Goal: Task Accomplishment & Management: Use online tool/utility

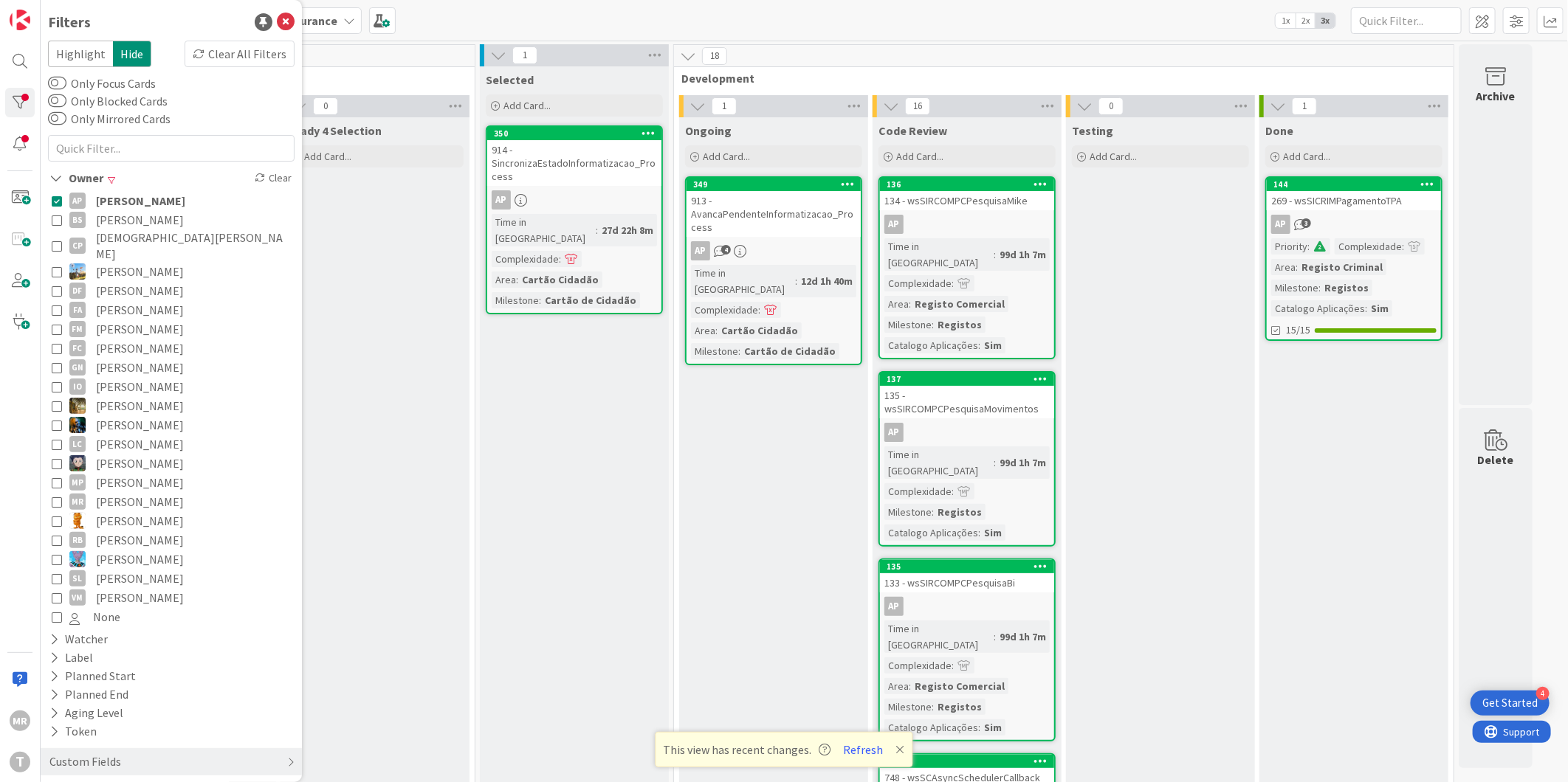
click at [133, 195] on span "[PERSON_NAME]" at bounding box center [140, 200] width 90 height 19
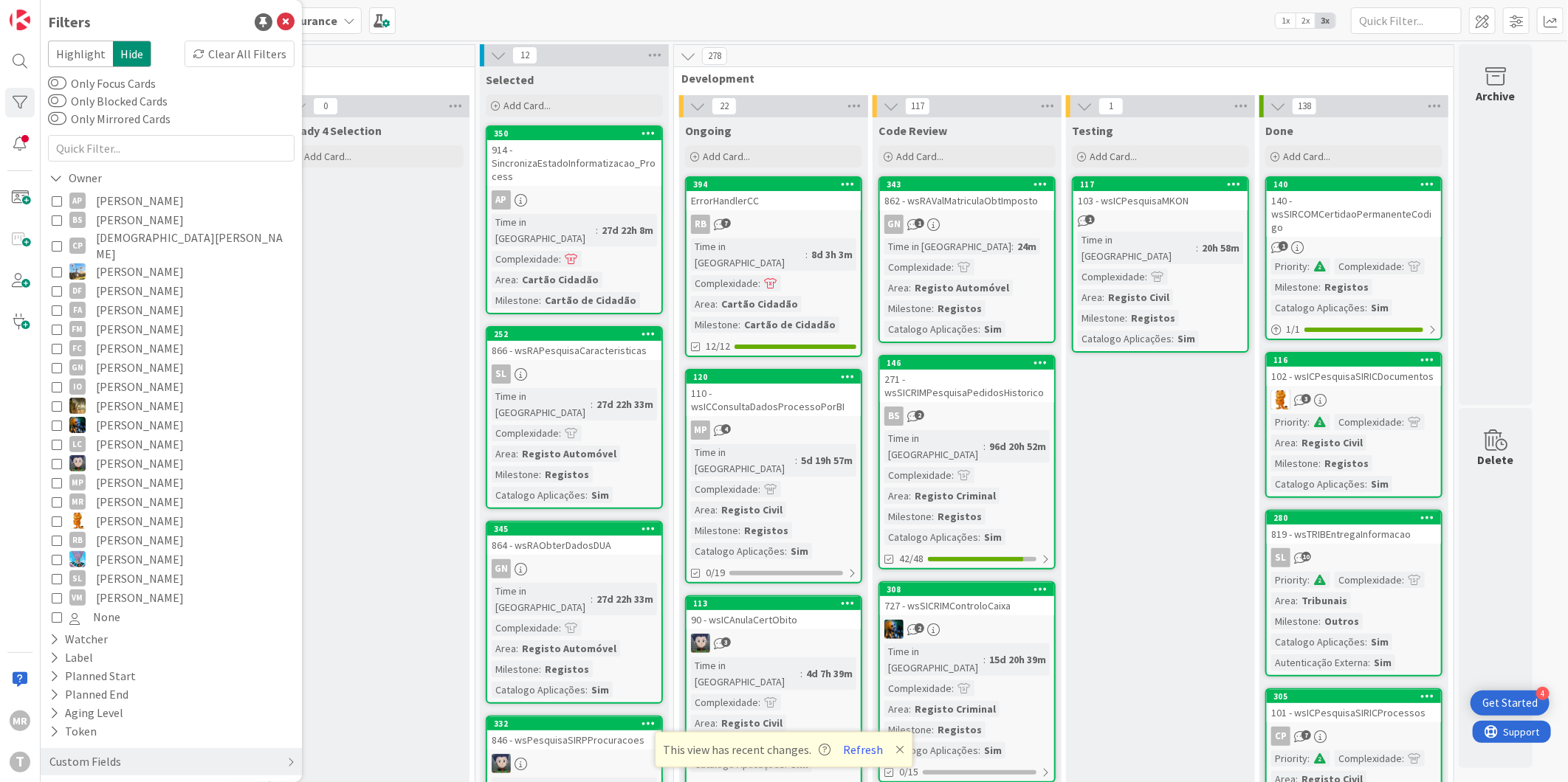
click at [133, 224] on span "[PERSON_NAME]" at bounding box center [139, 219] width 88 height 19
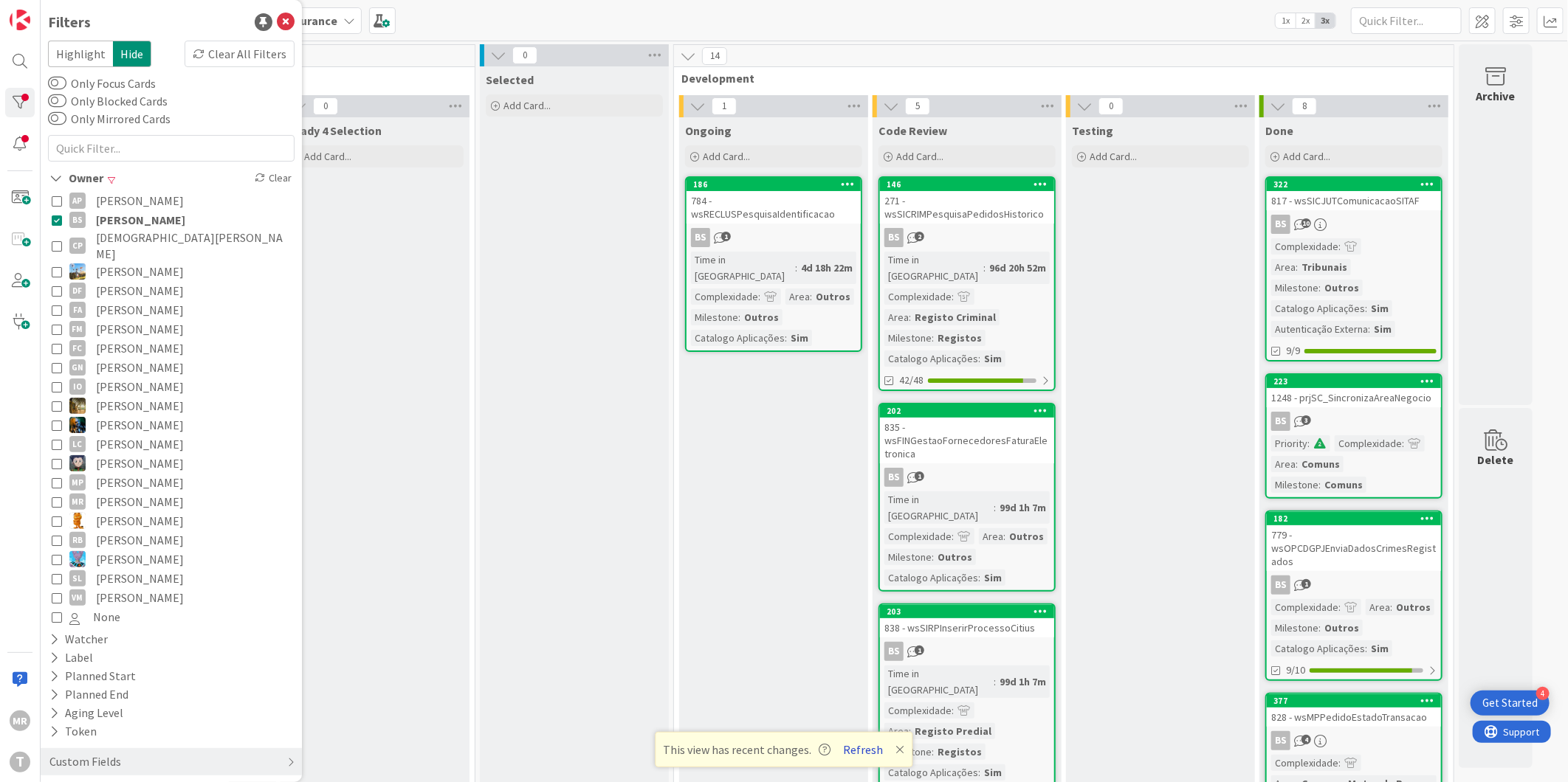
click at [858, 742] on button "Refresh" at bounding box center [863, 749] width 50 height 19
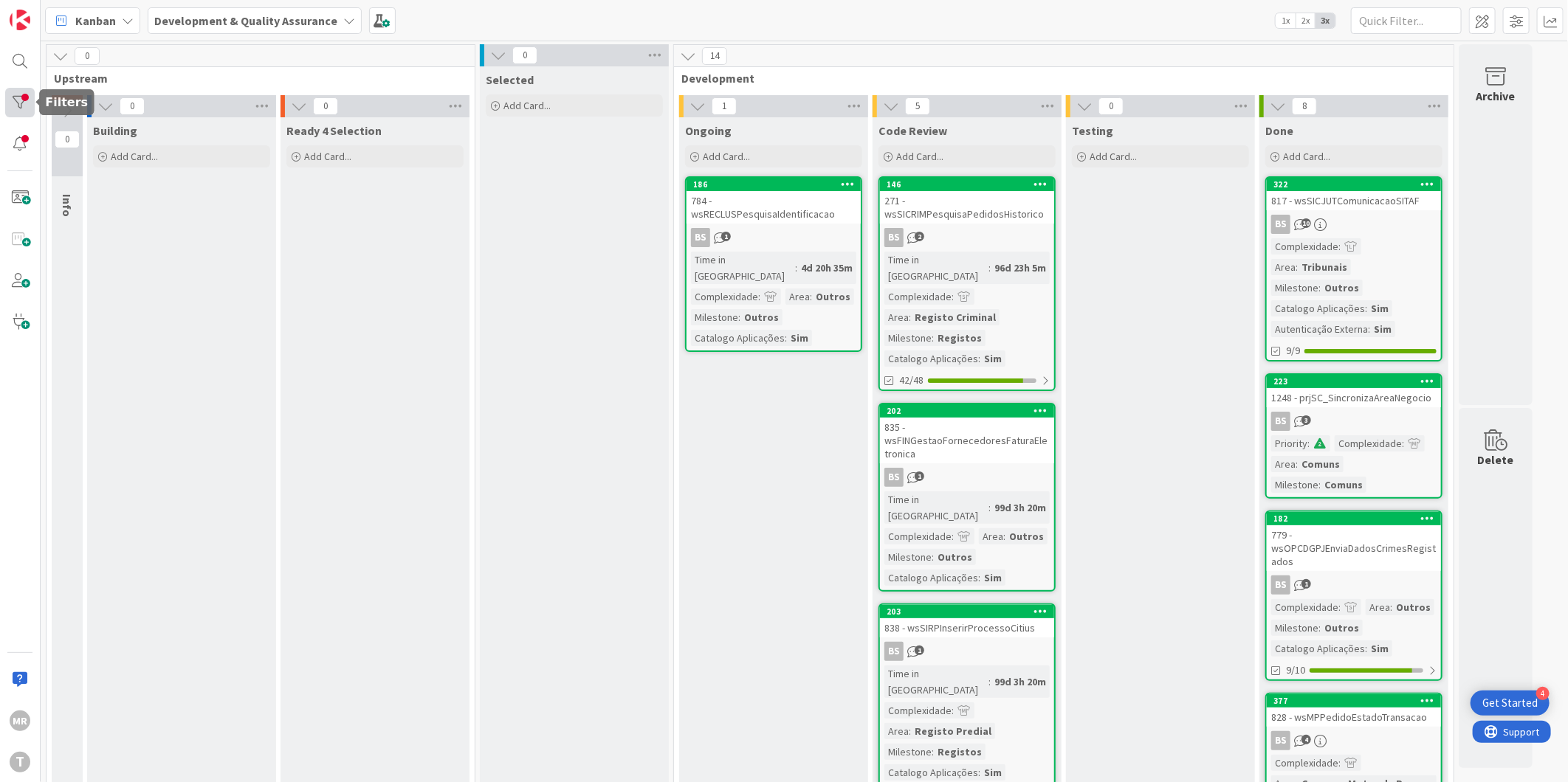
click at [25, 100] on div at bounding box center [20, 103] width 30 height 30
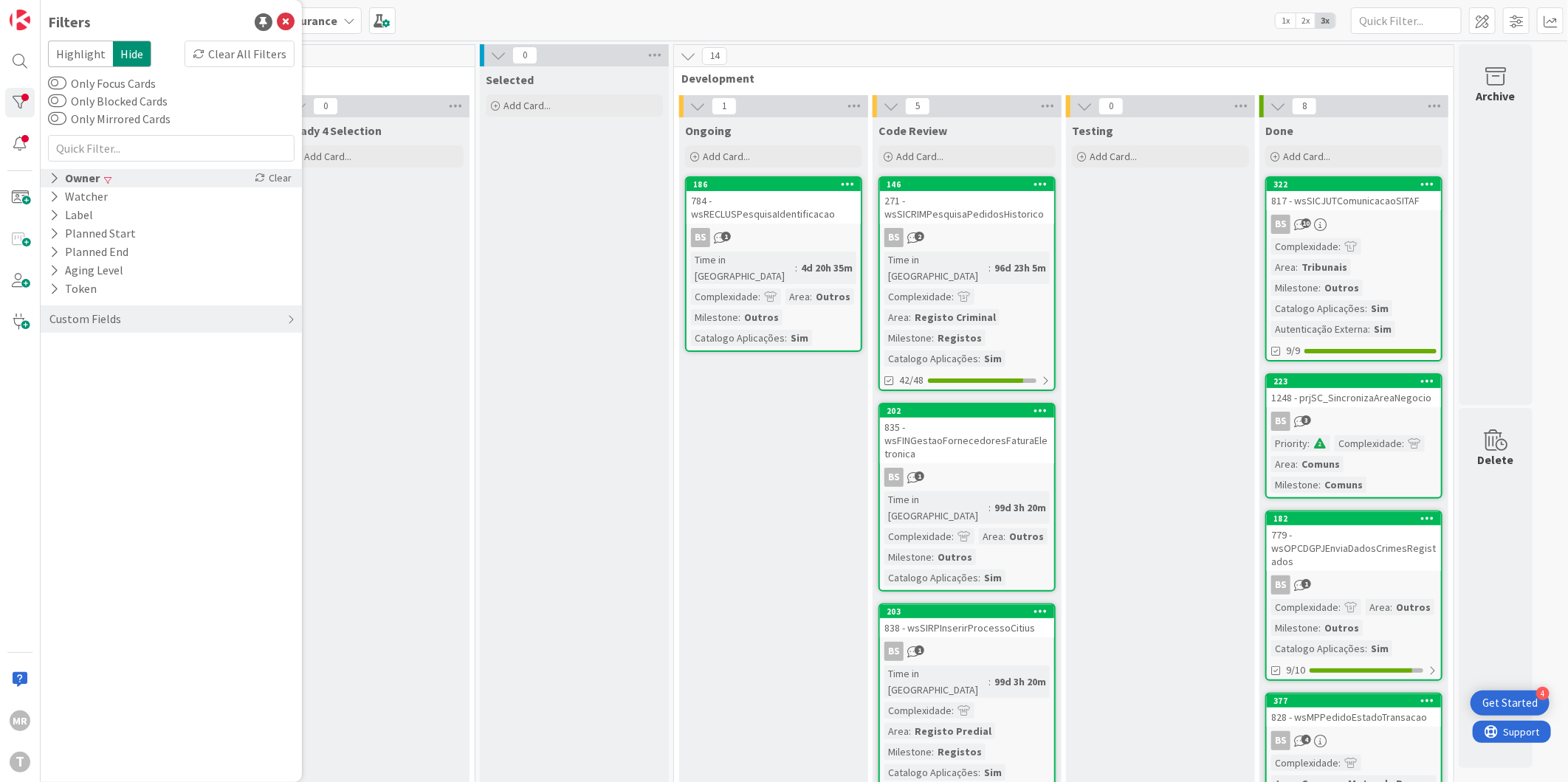
click at [57, 178] on icon at bounding box center [54, 178] width 10 height 12
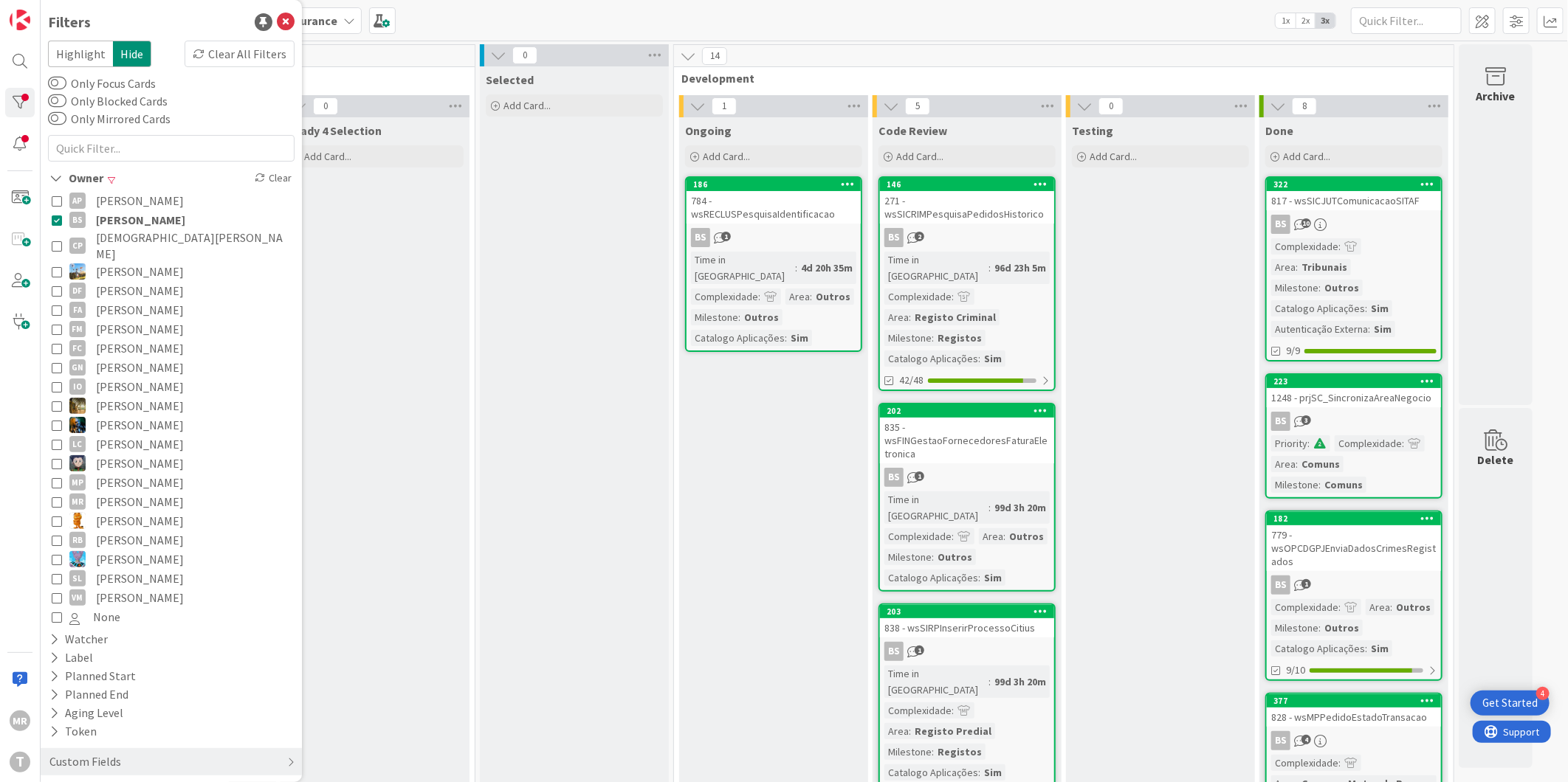
click at [92, 217] on button "BS [PERSON_NAME]" at bounding box center [171, 219] width 239 height 19
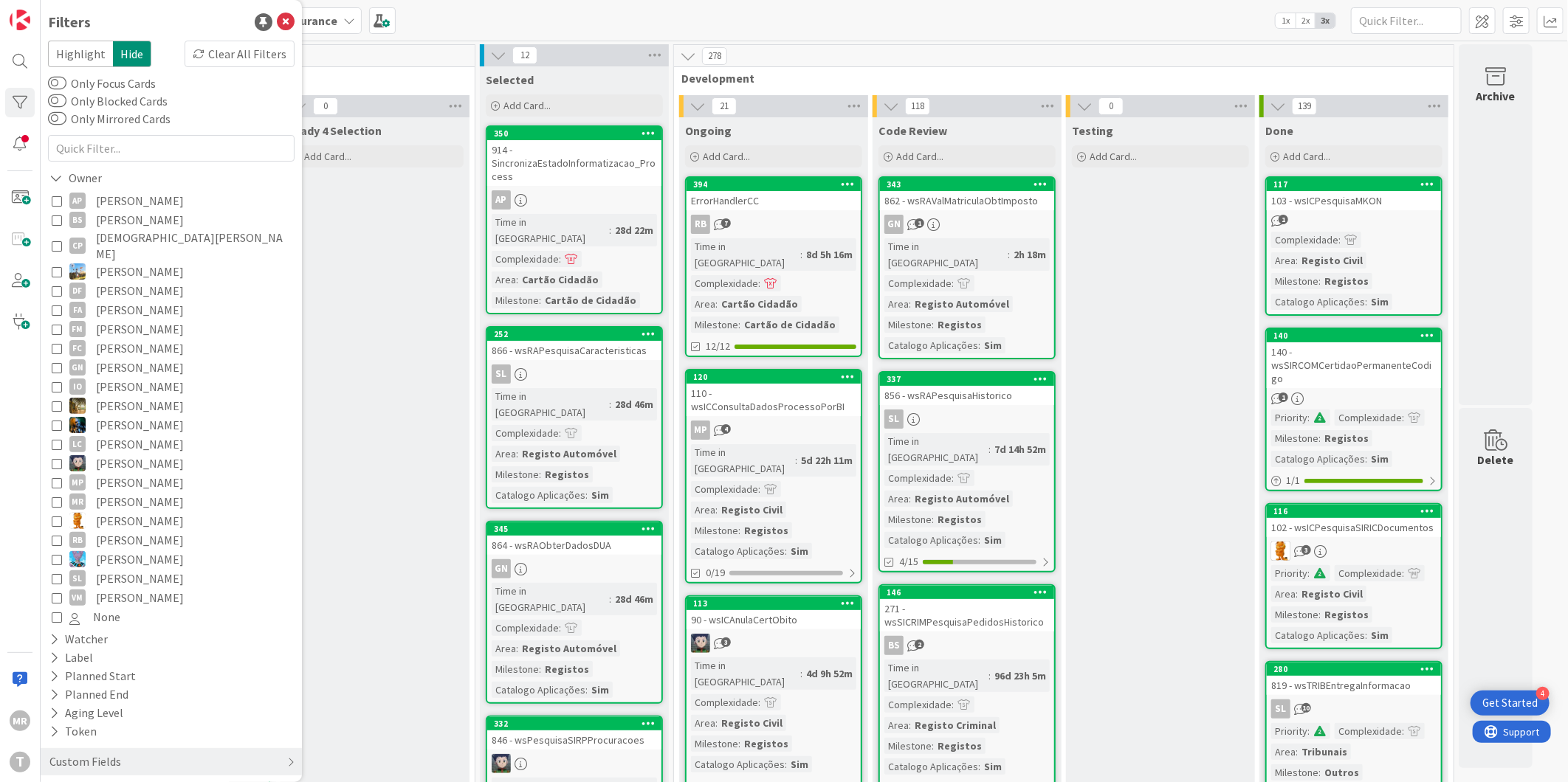
click at [104, 238] on span "[DEMOGRAPHIC_DATA][PERSON_NAME]" at bounding box center [193, 246] width 195 height 32
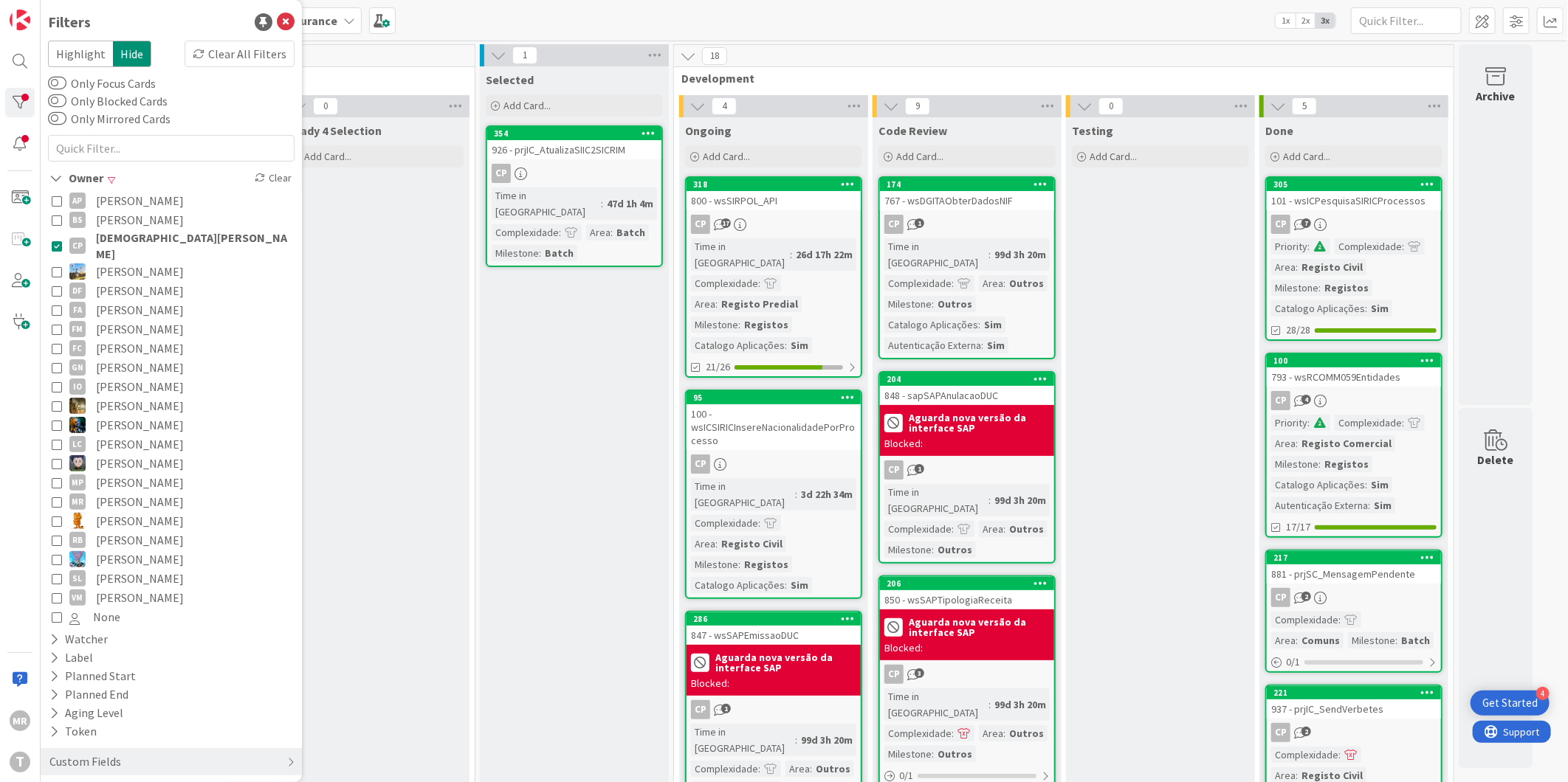
click at [104, 238] on span "[DEMOGRAPHIC_DATA][PERSON_NAME]" at bounding box center [193, 246] width 195 height 32
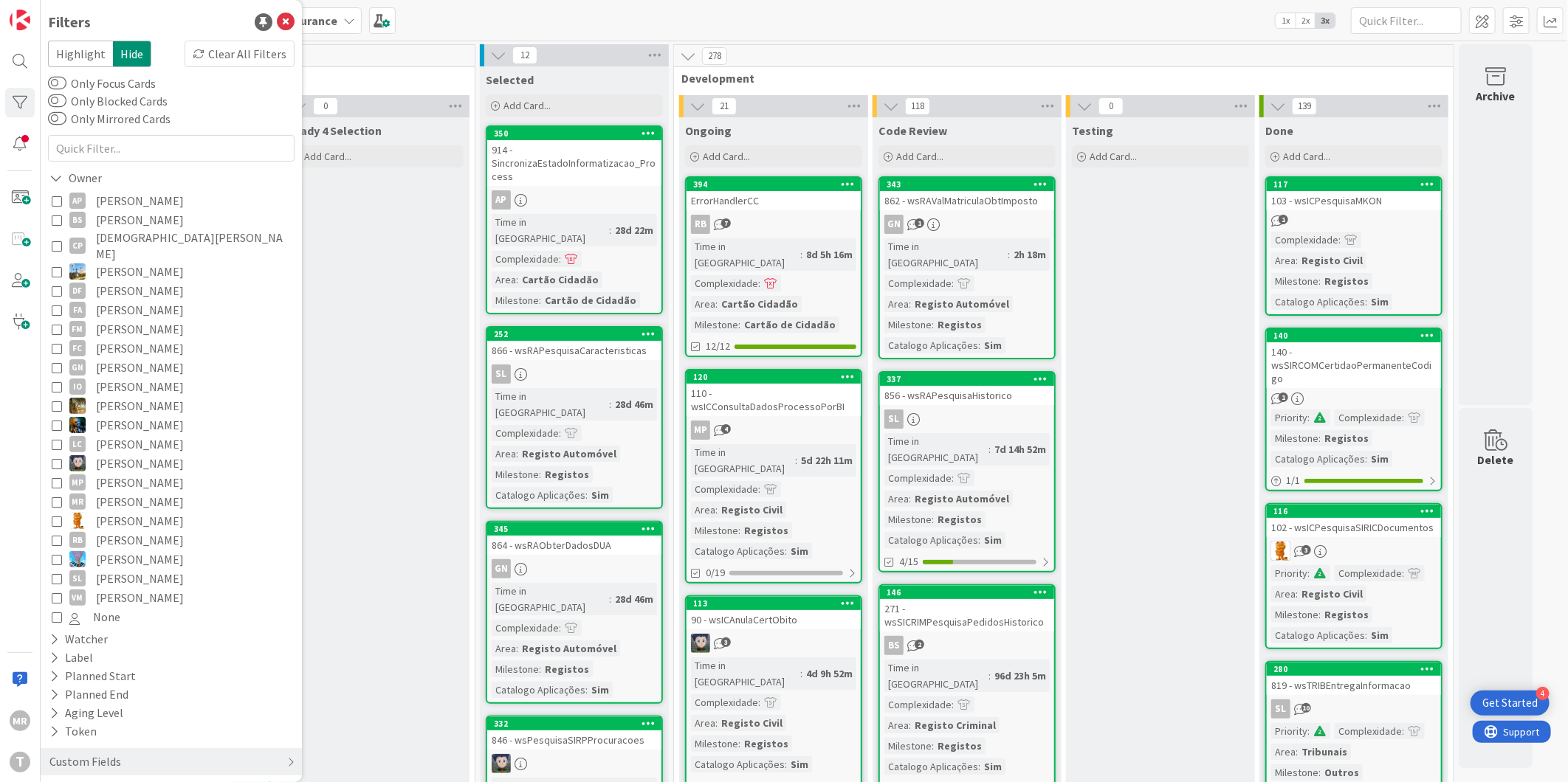
click at [108, 300] on span "[PERSON_NAME]" at bounding box center [139, 309] width 88 height 19
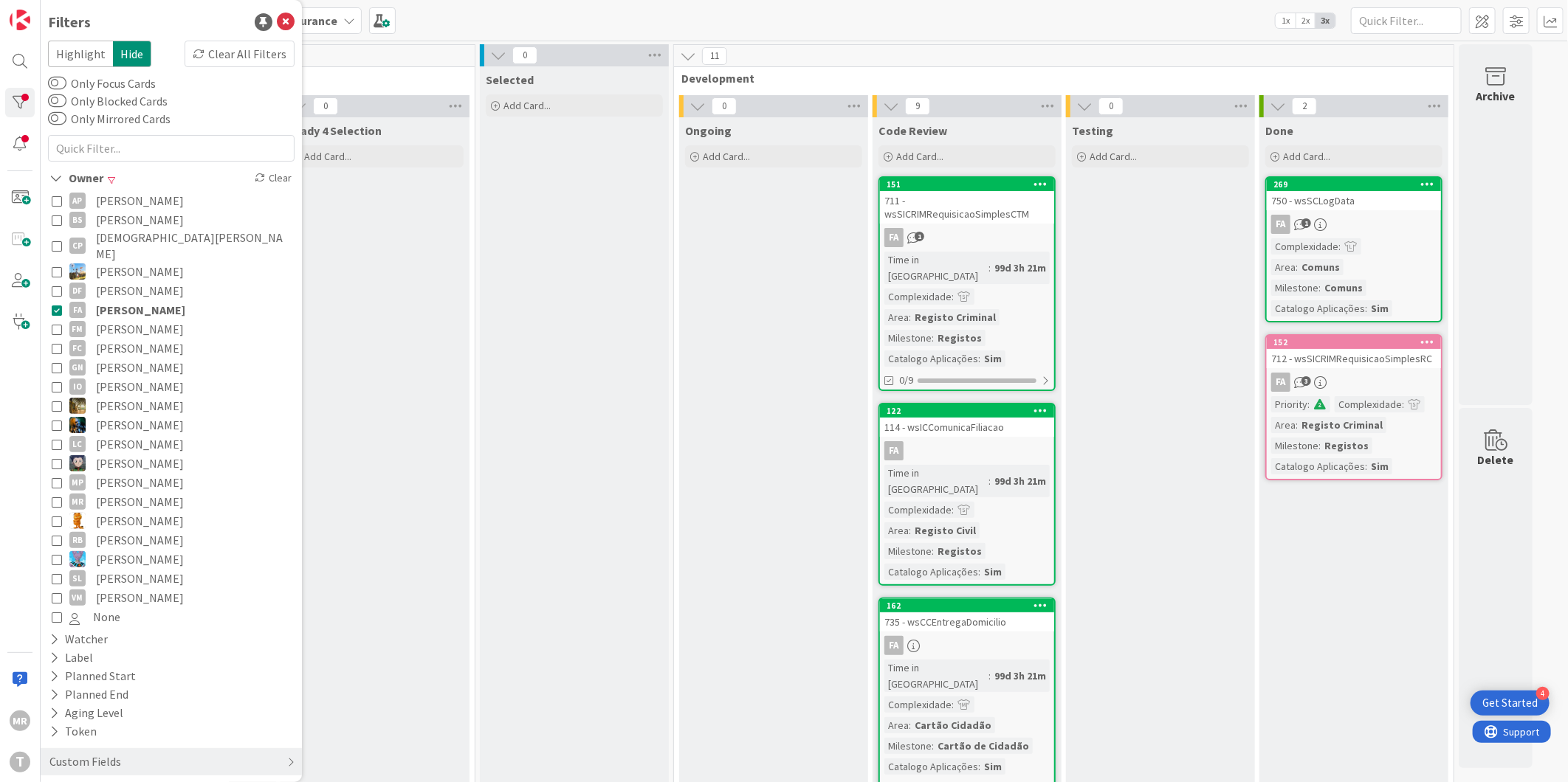
click at [108, 300] on span "[PERSON_NAME]" at bounding box center [140, 309] width 90 height 19
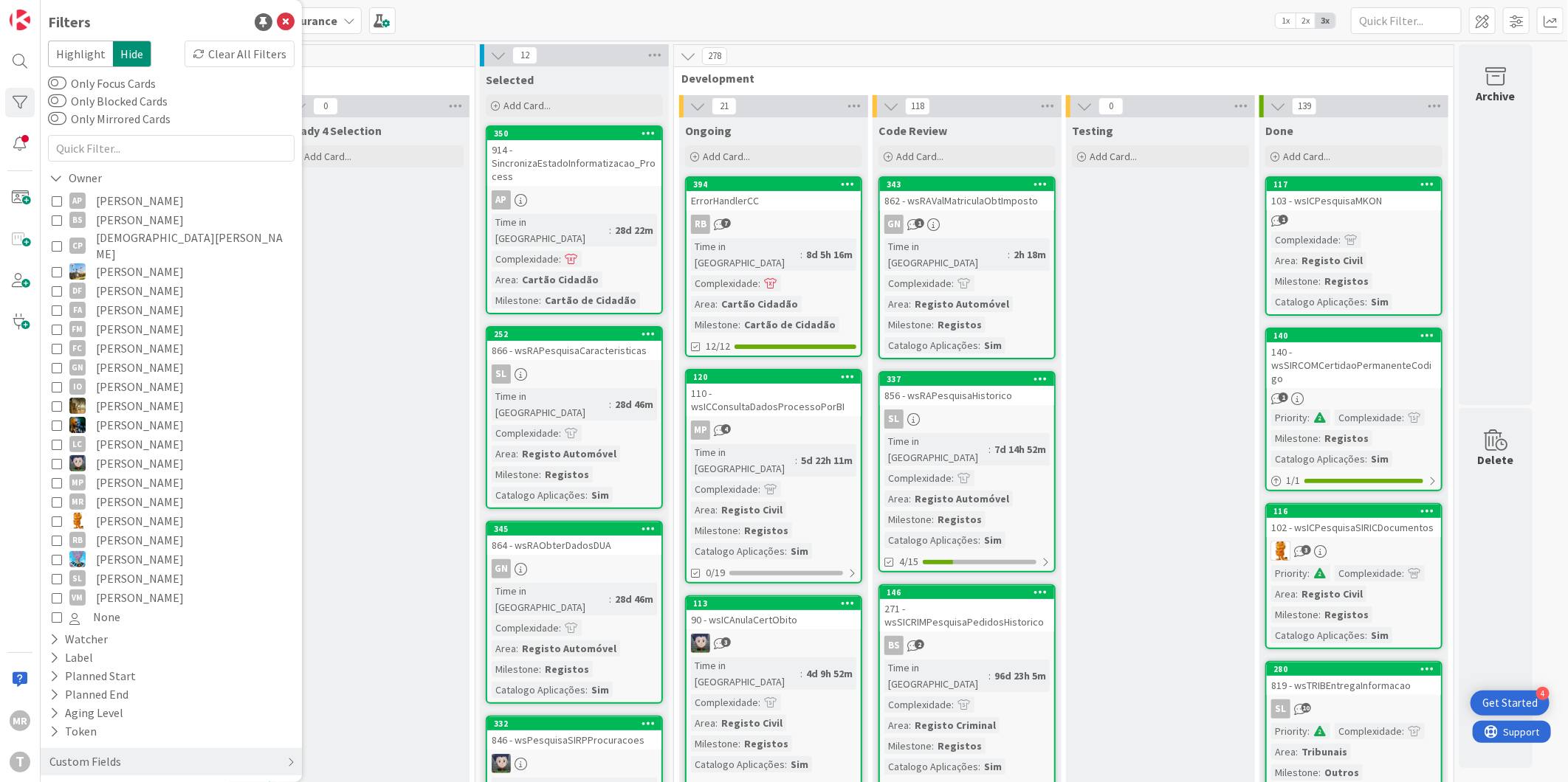
click at [111, 319] on span "[PERSON_NAME]" at bounding box center [139, 329] width 88 height 19
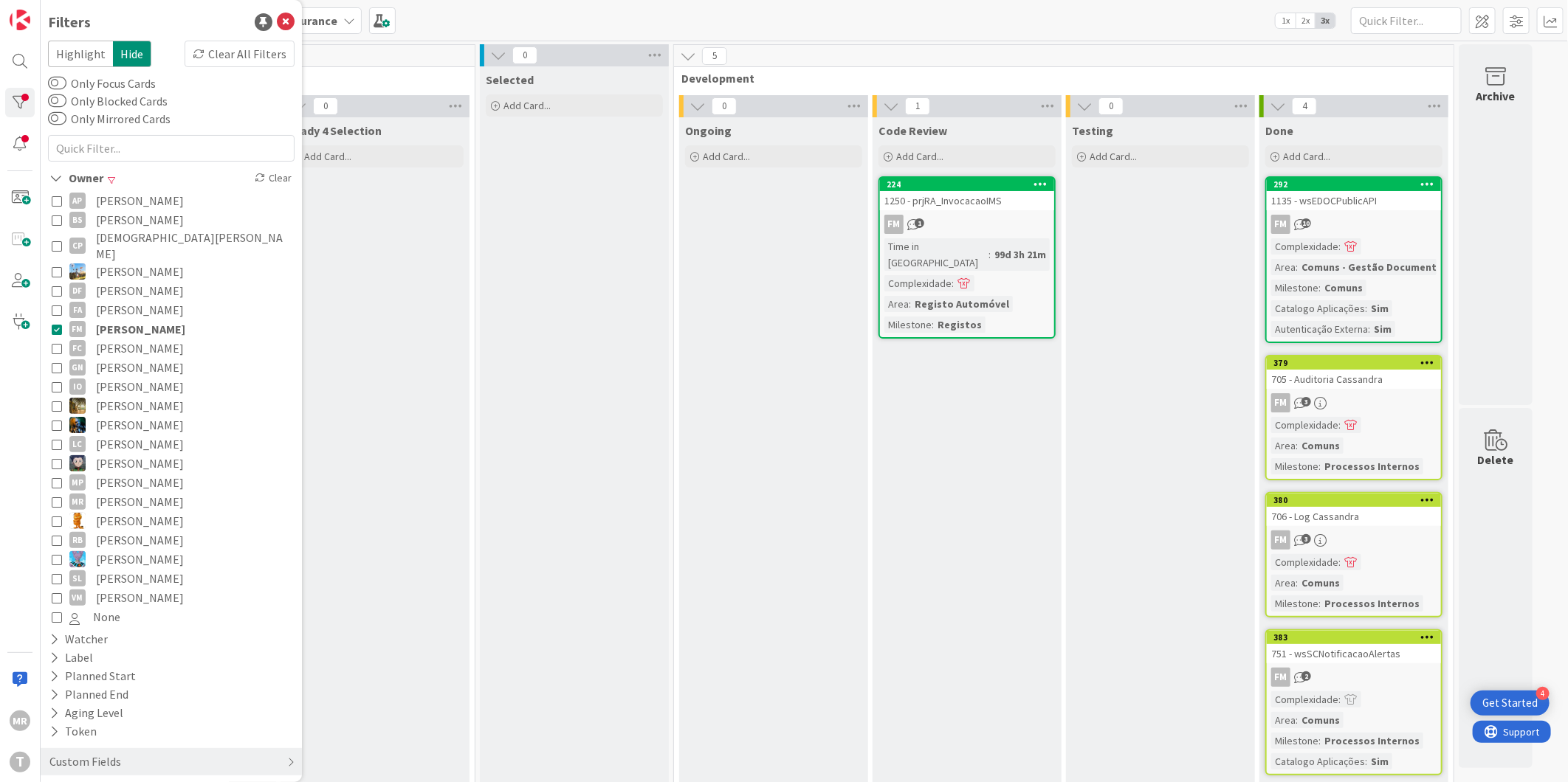
click at [111, 319] on span "[PERSON_NAME]" at bounding box center [140, 329] width 90 height 19
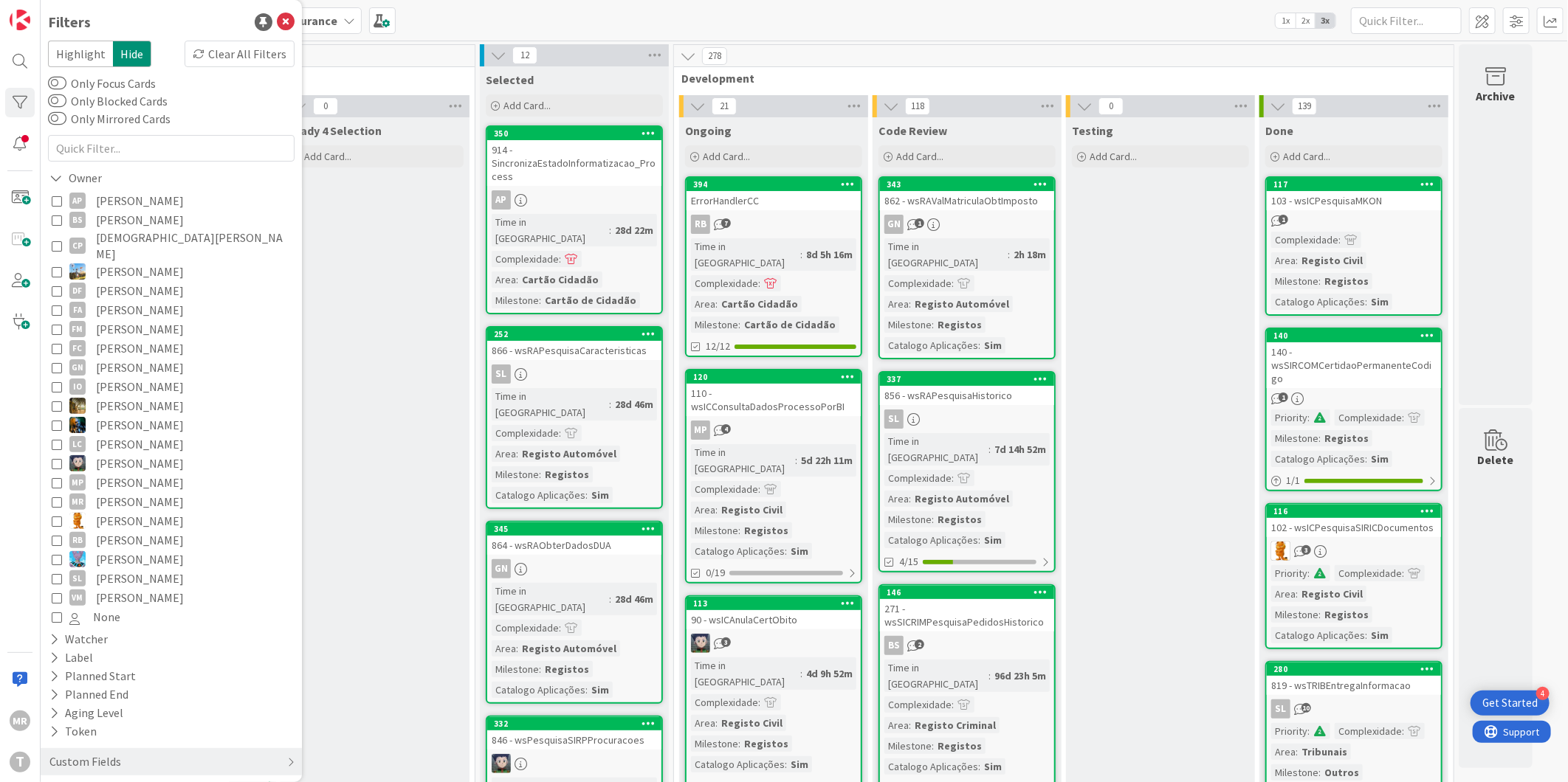
click at [113, 339] on span "[PERSON_NAME]" at bounding box center [139, 348] width 88 height 19
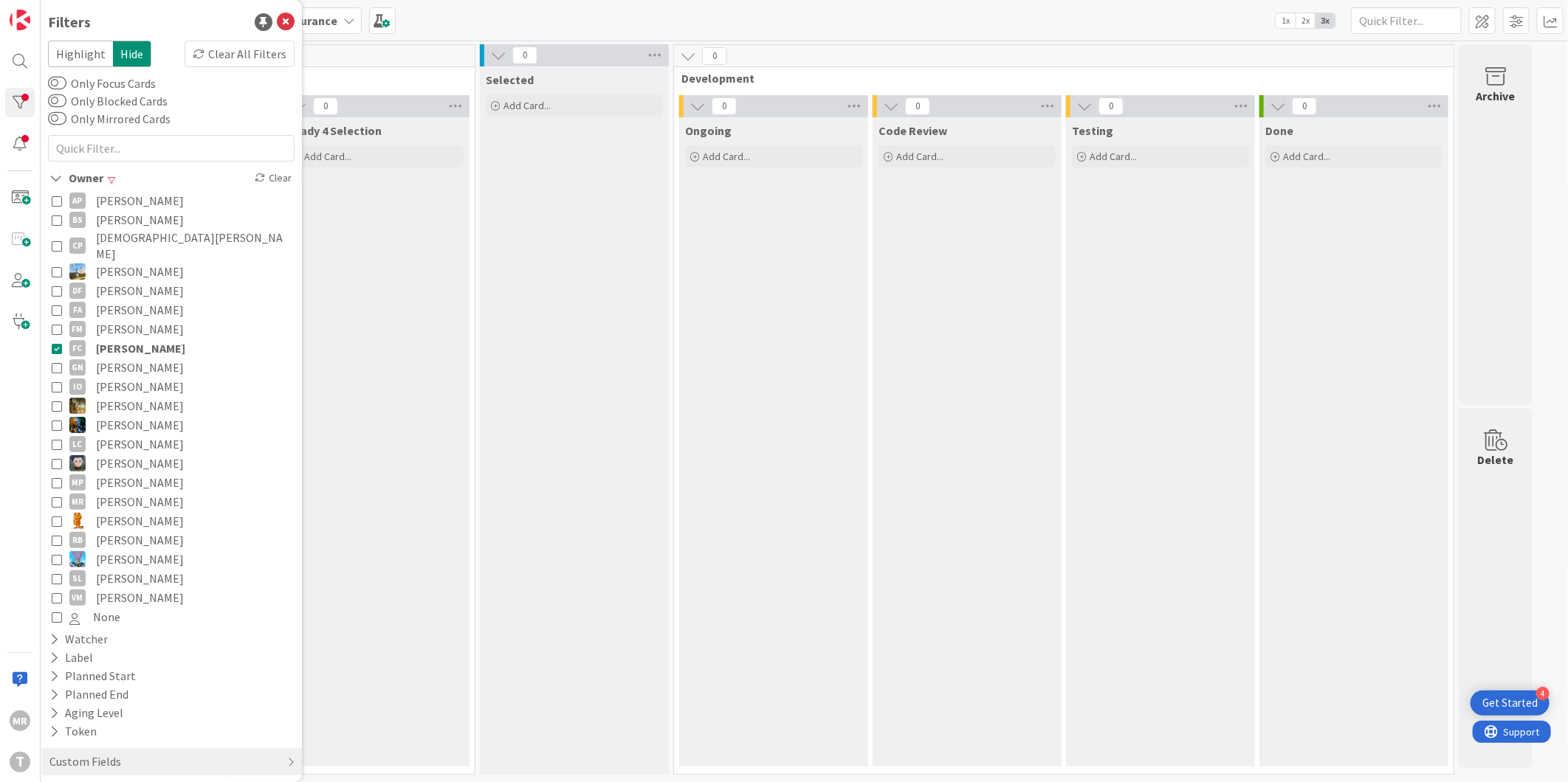
click at [113, 339] on span "[PERSON_NAME]" at bounding box center [140, 348] width 90 height 19
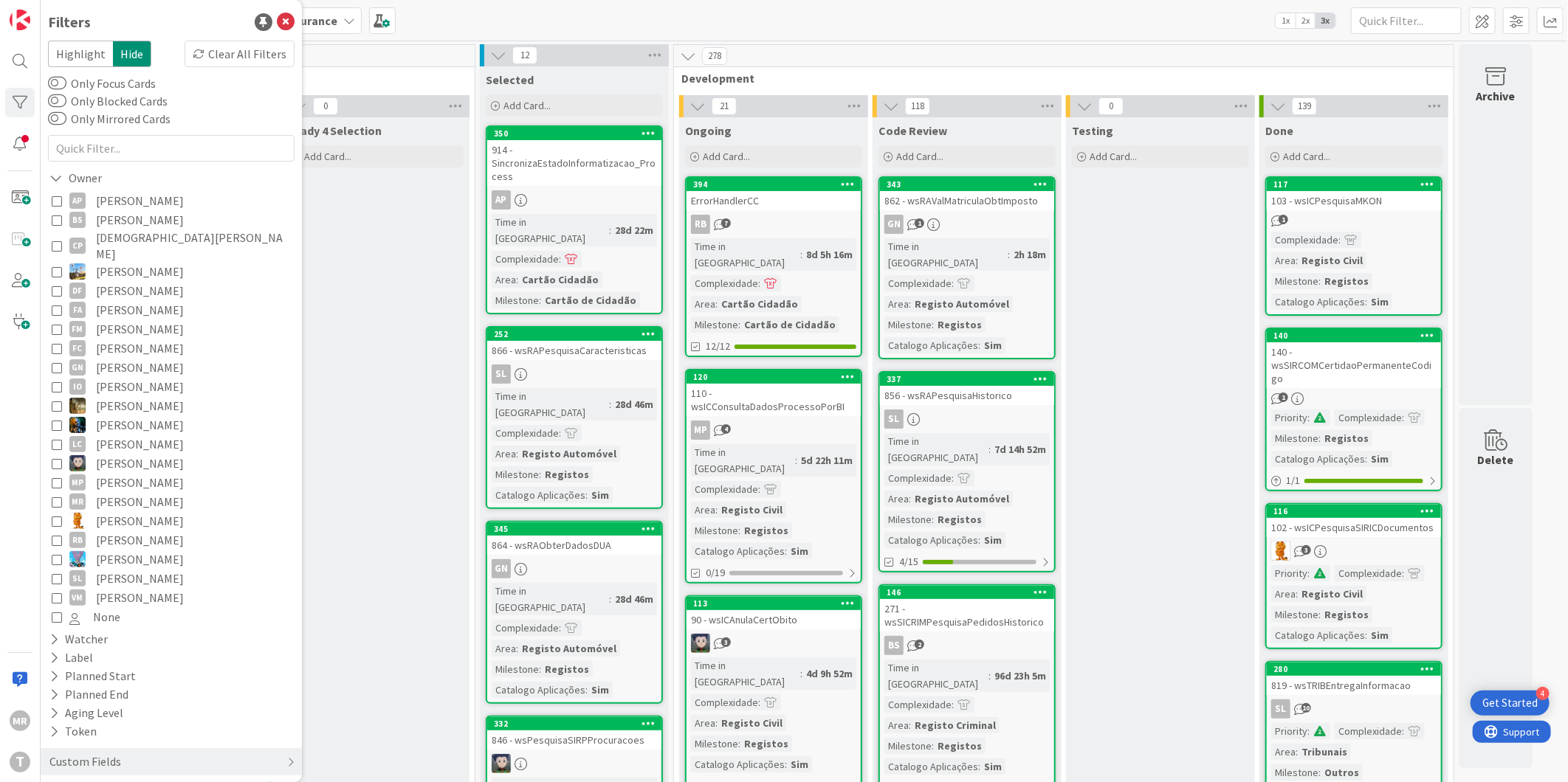
click at [113, 358] on span "[PERSON_NAME]" at bounding box center [139, 367] width 88 height 19
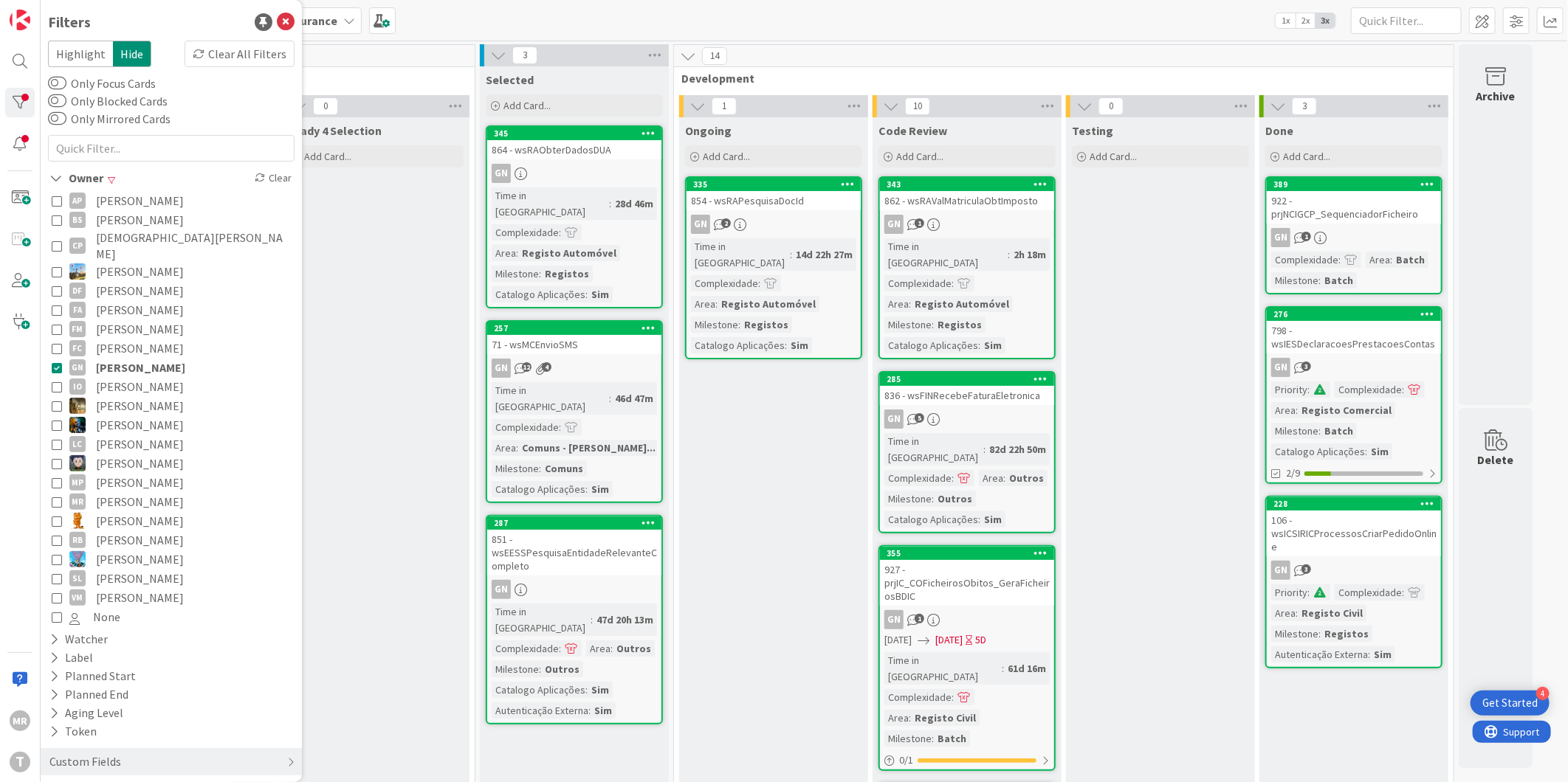
click at [113, 358] on span "[PERSON_NAME]" at bounding box center [140, 367] width 90 height 19
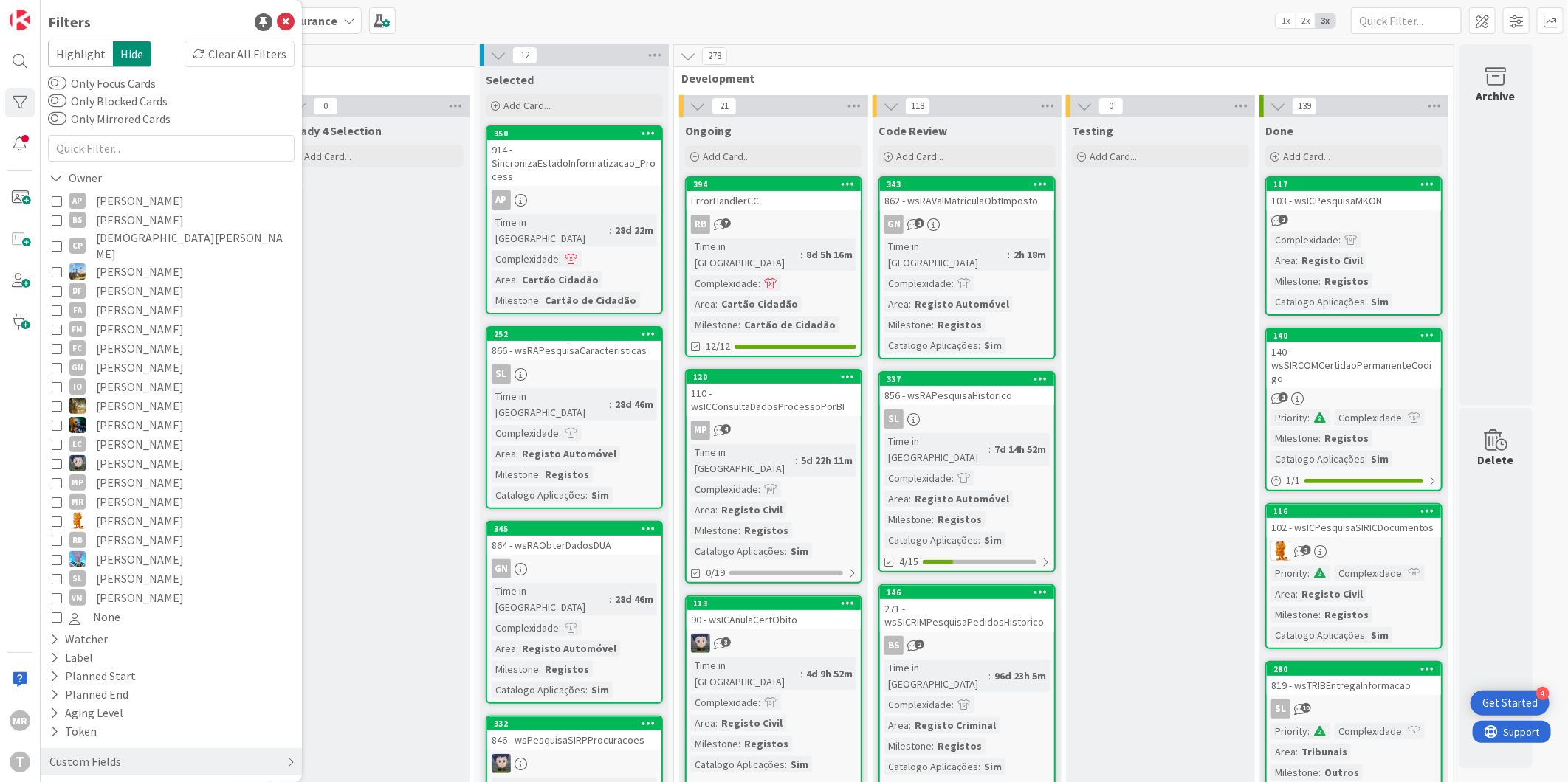
click at [123, 396] on span "[PERSON_NAME]" at bounding box center [139, 405] width 88 height 19
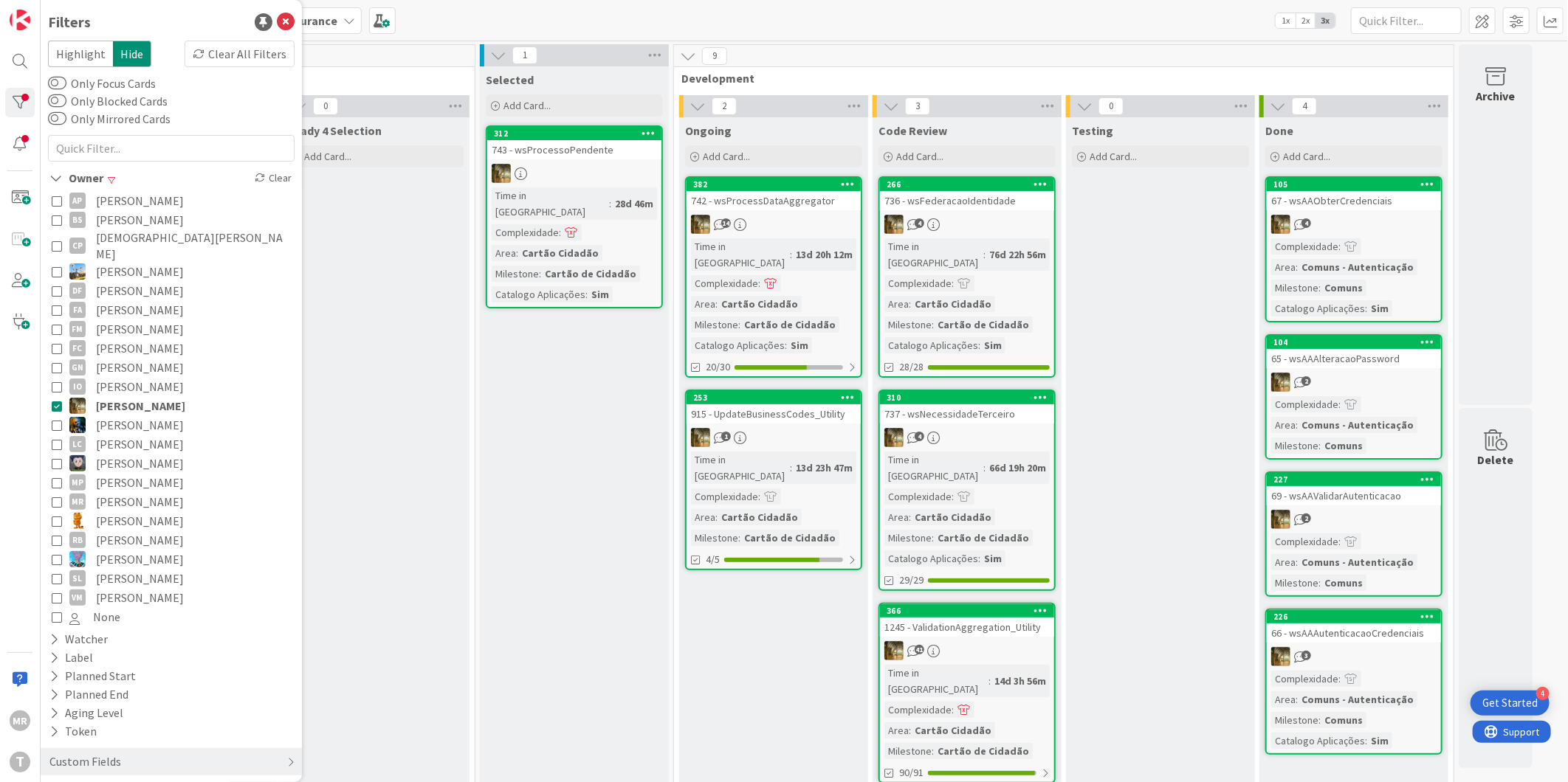
click at [123, 396] on span "[PERSON_NAME]" at bounding box center [140, 405] width 90 height 19
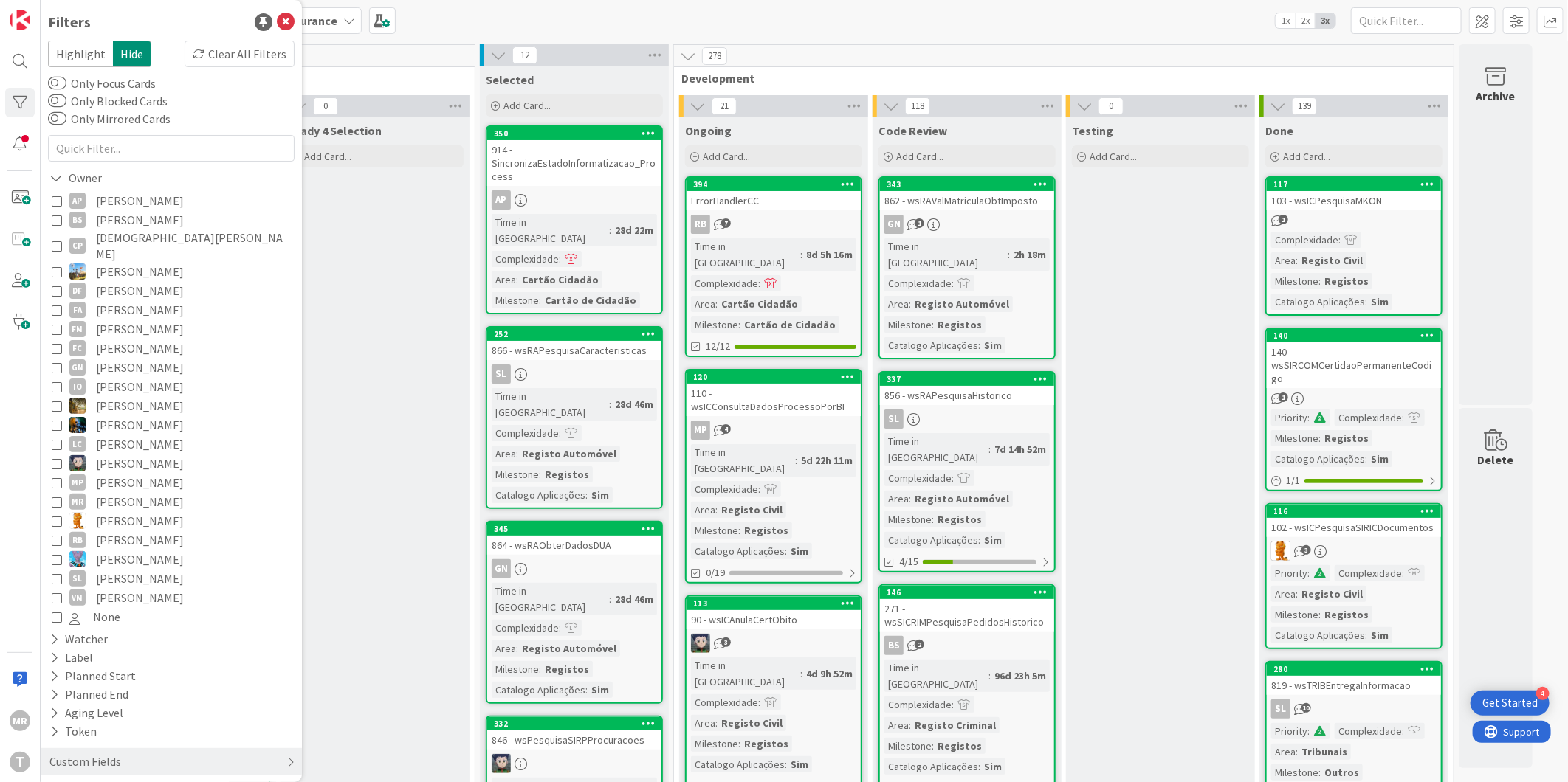
click at [126, 416] on span "[PERSON_NAME]" at bounding box center [139, 424] width 88 height 19
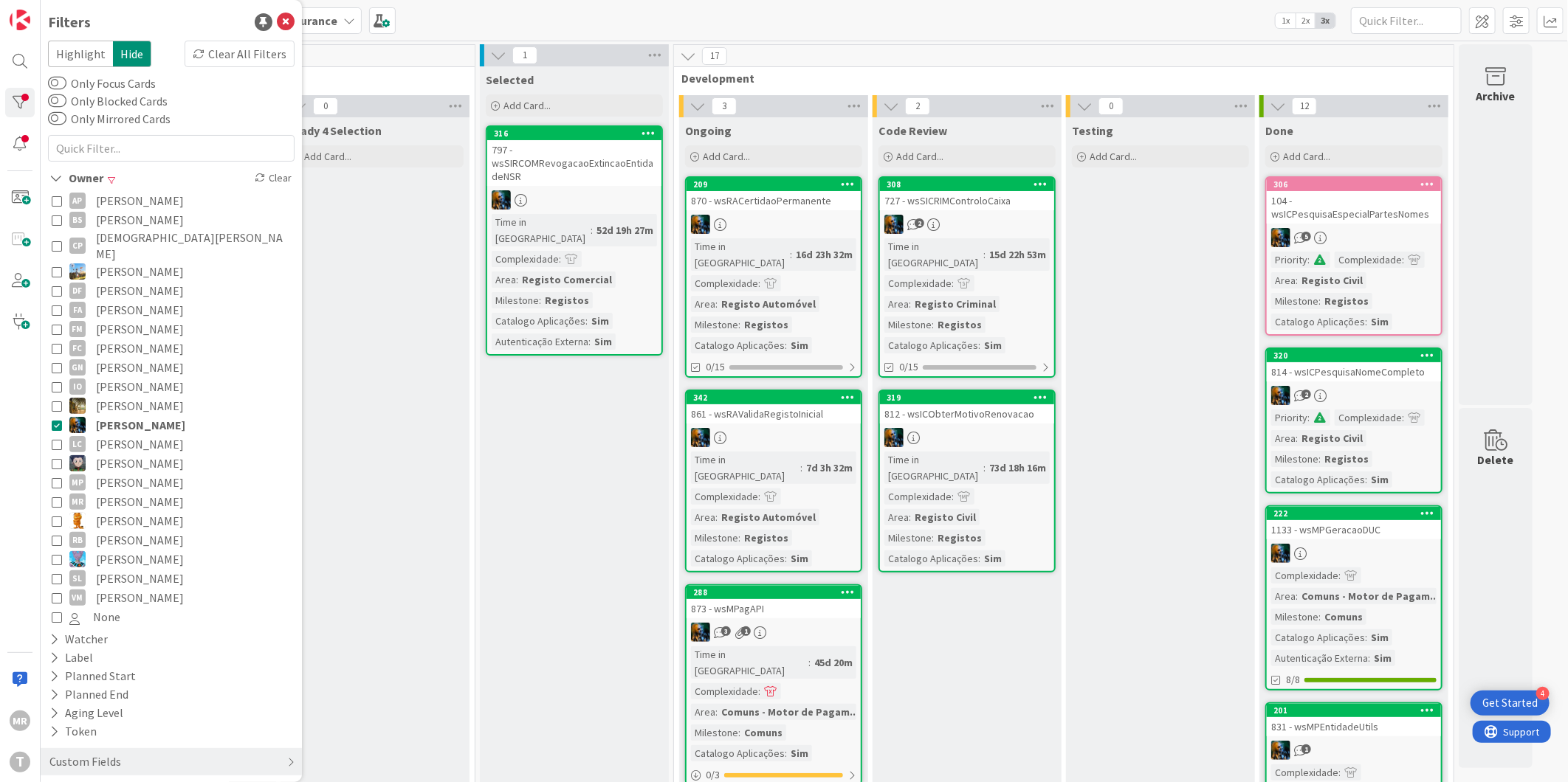
click at [126, 416] on span "[PERSON_NAME]" at bounding box center [140, 424] width 90 height 19
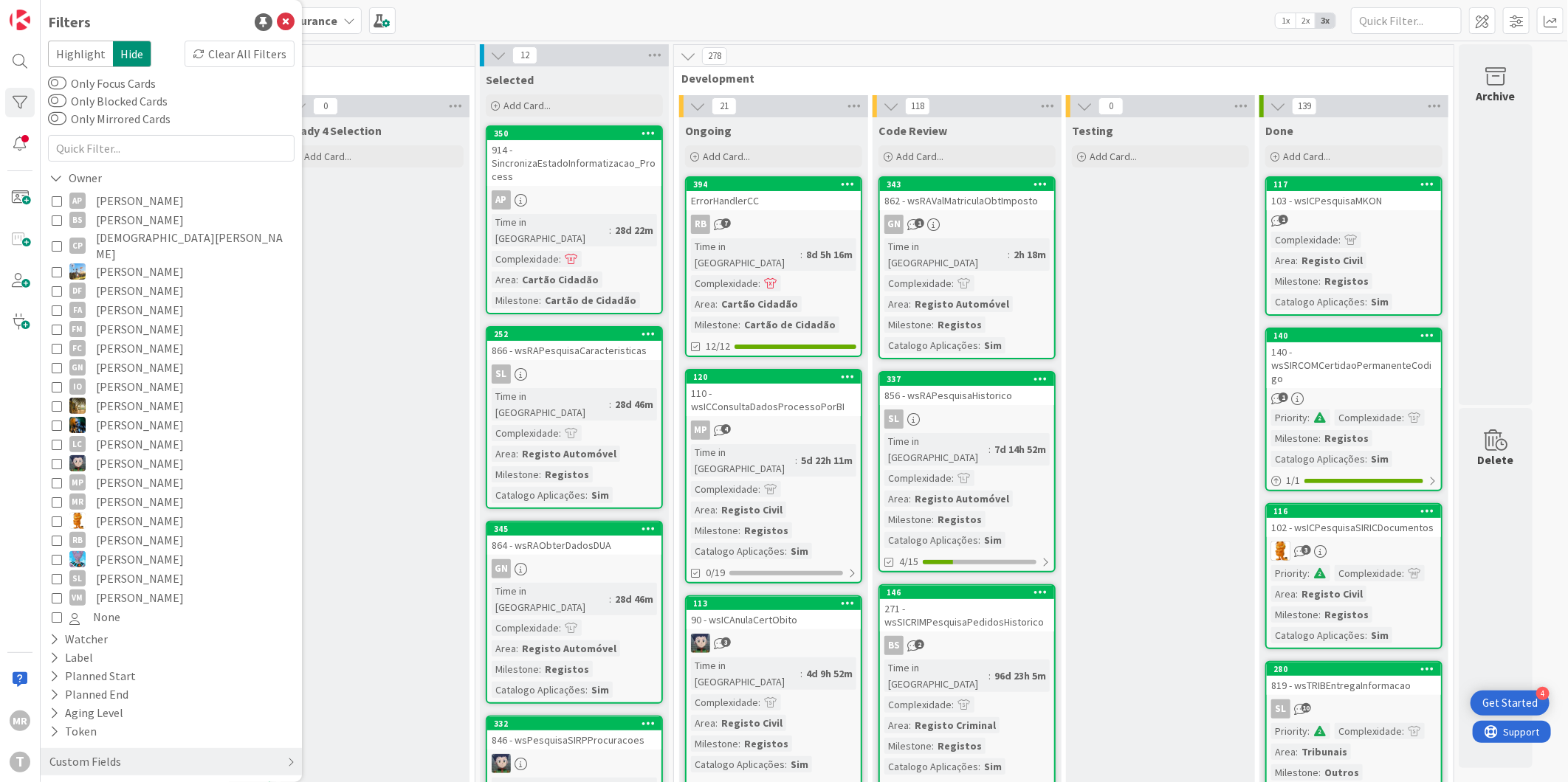
click at [129, 453] on span "[PERSON_NAME]" at bounding box center [139, 463] width 88 height 19
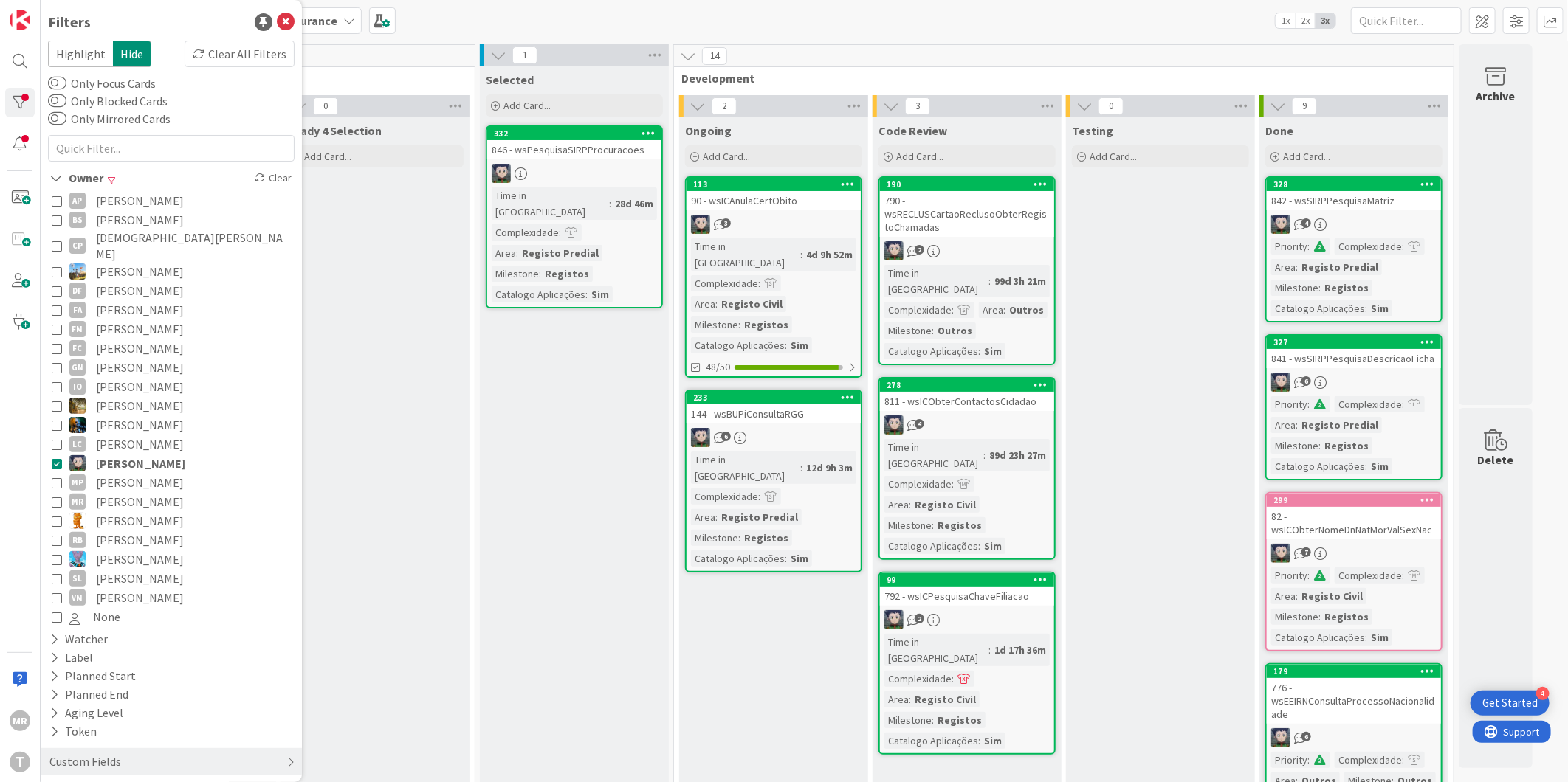
click at [130, 473] on span "[PERSON_NAME]" at bounding box center [139, 482] width 88 height 19
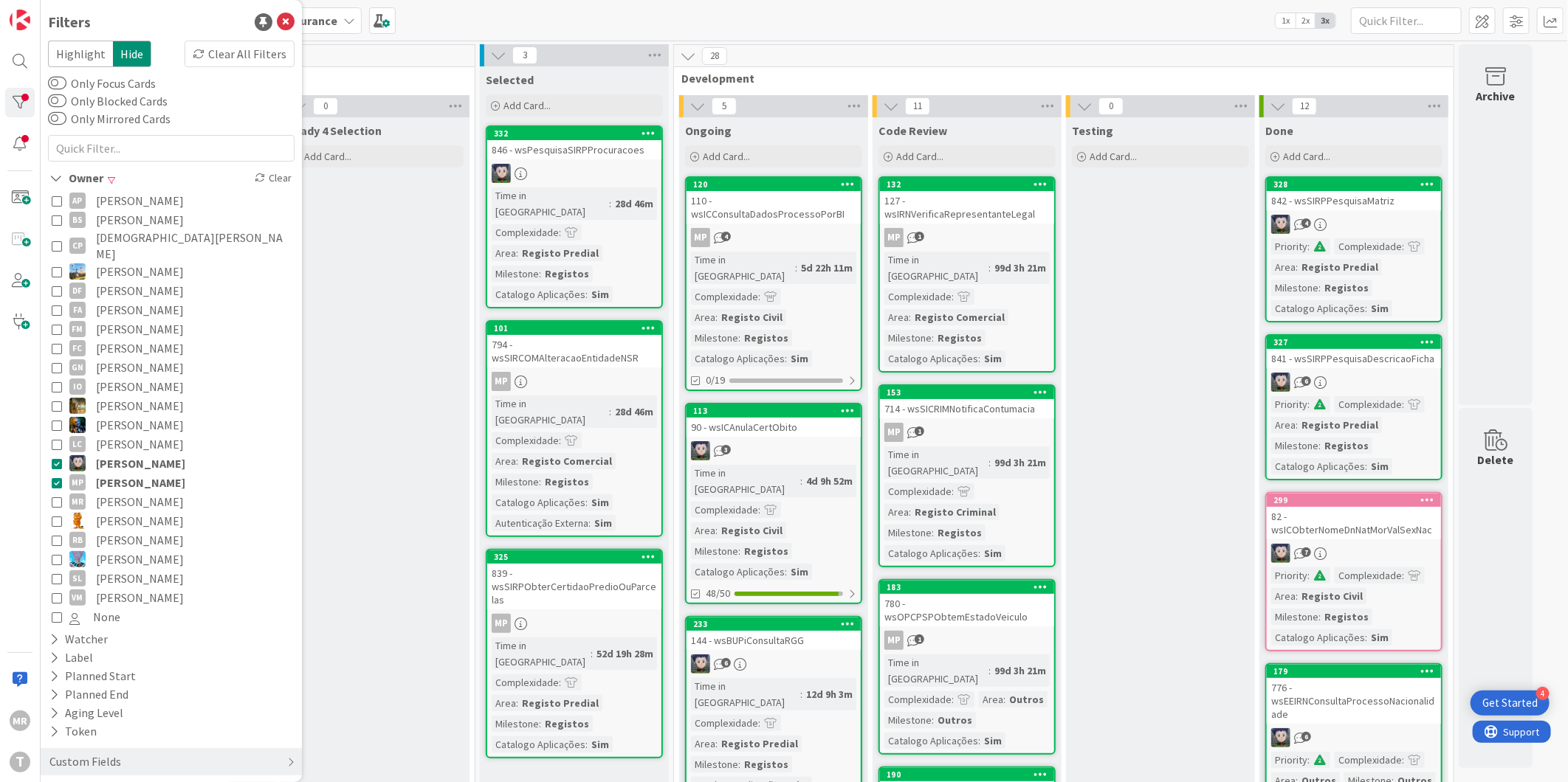
click at [136, 453] on span "[PERSON_NAME]" at bounding box center [140, 463] width 90 height 19
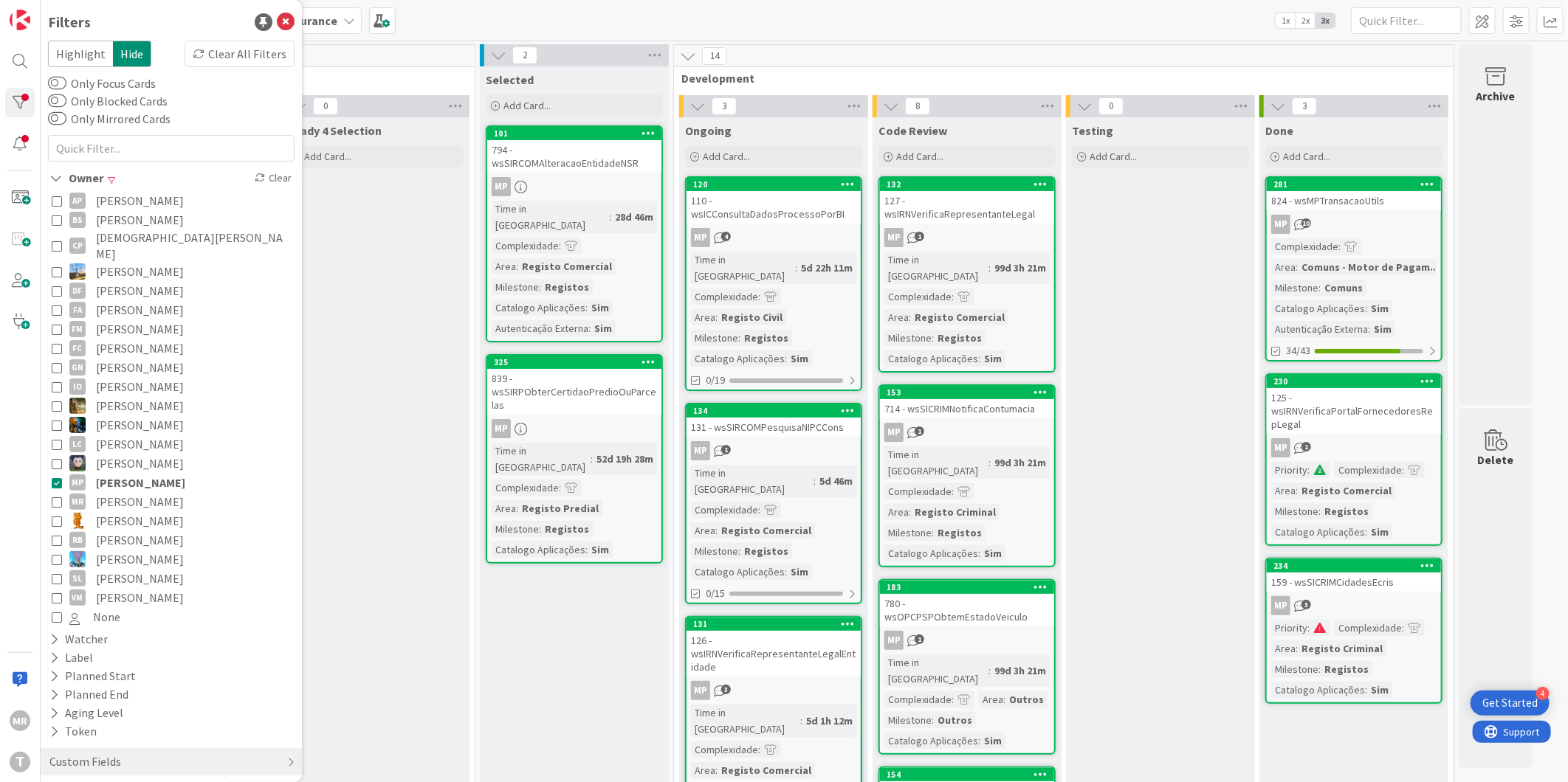
click at [133, 511] on span "[PERSON_NAME]" at bounding box center [139, 520] width 88 height 19
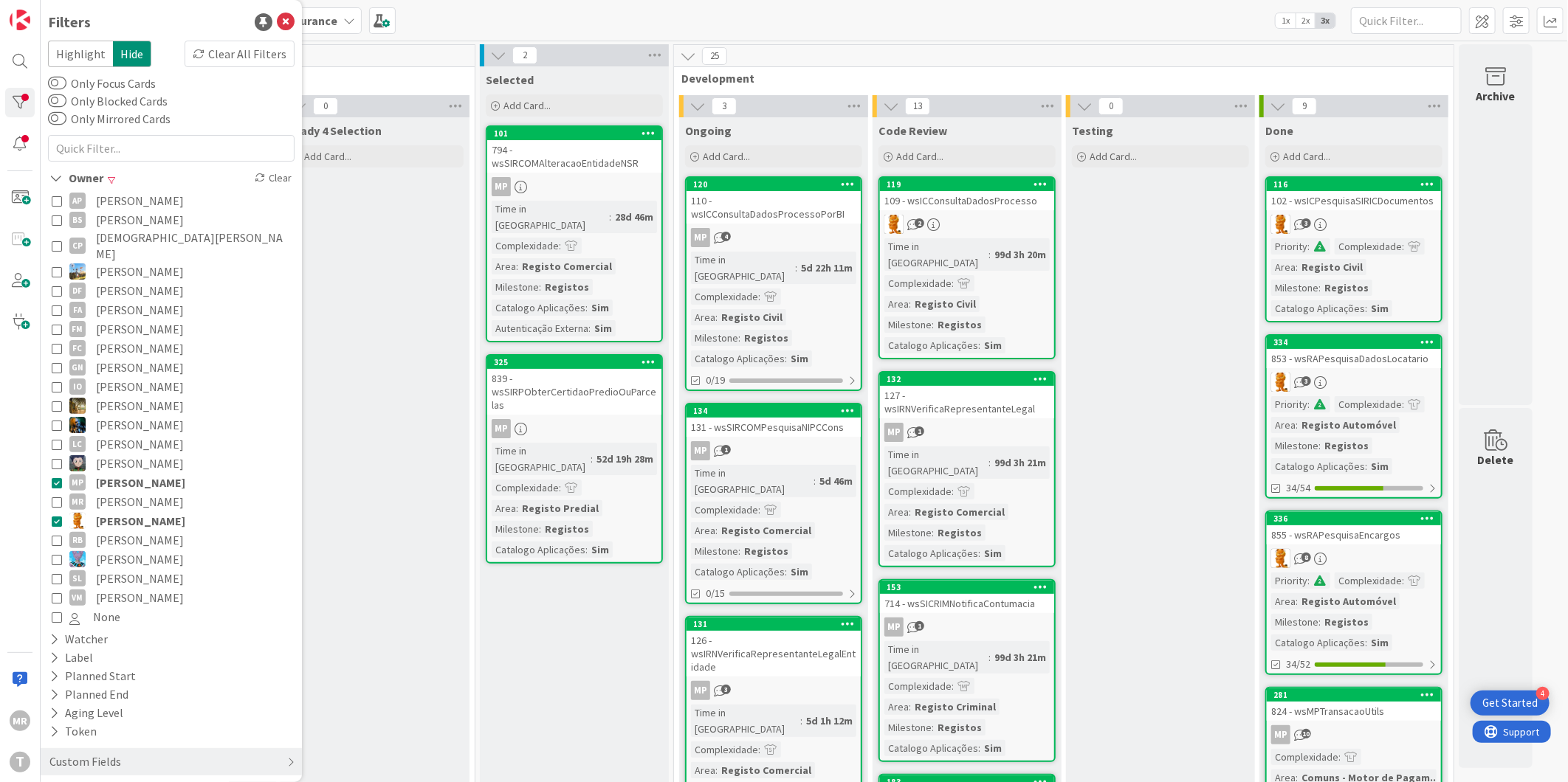
click at [143, 473] on span "[PERSON_NAME]" at bounding box center [140, 482] width 90 height 19
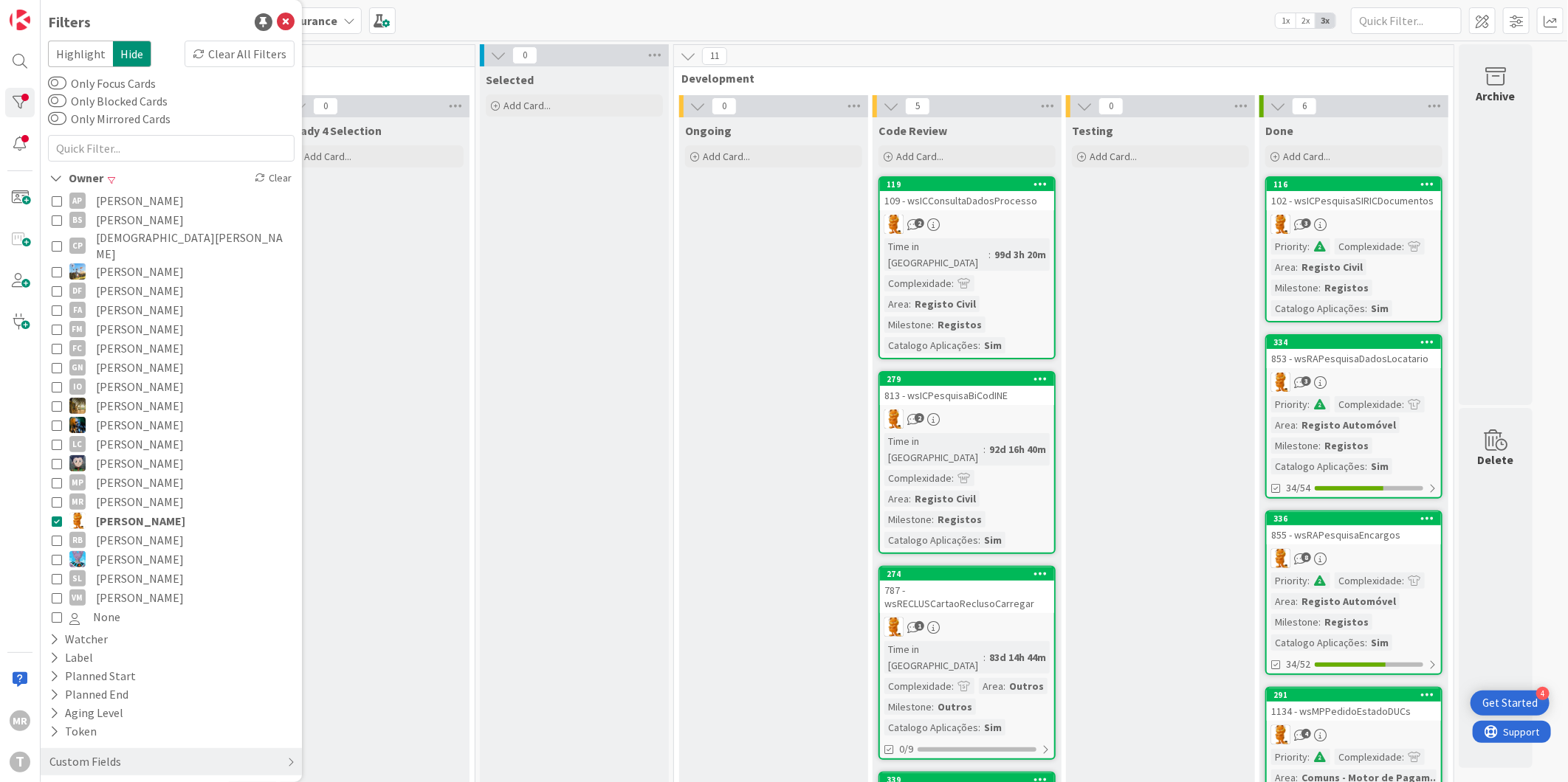
click at [145, 530] on span "[PERSON_NAME]" at bounding box center [139, 539] width 88 height 19
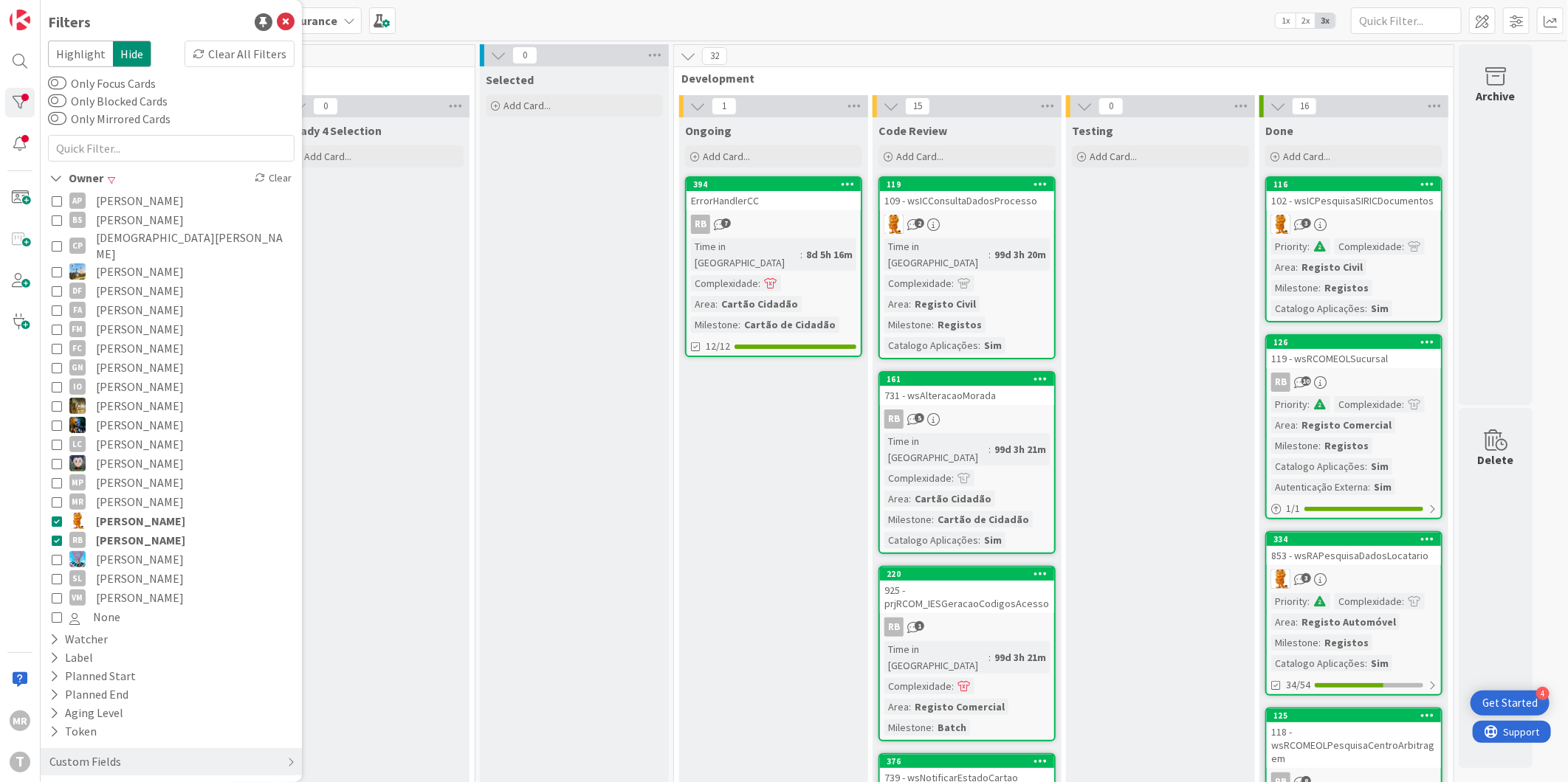
click at [143, 511] on span "[PERSON_NAME]" at bounding box center [140, 520] width 90 height 19
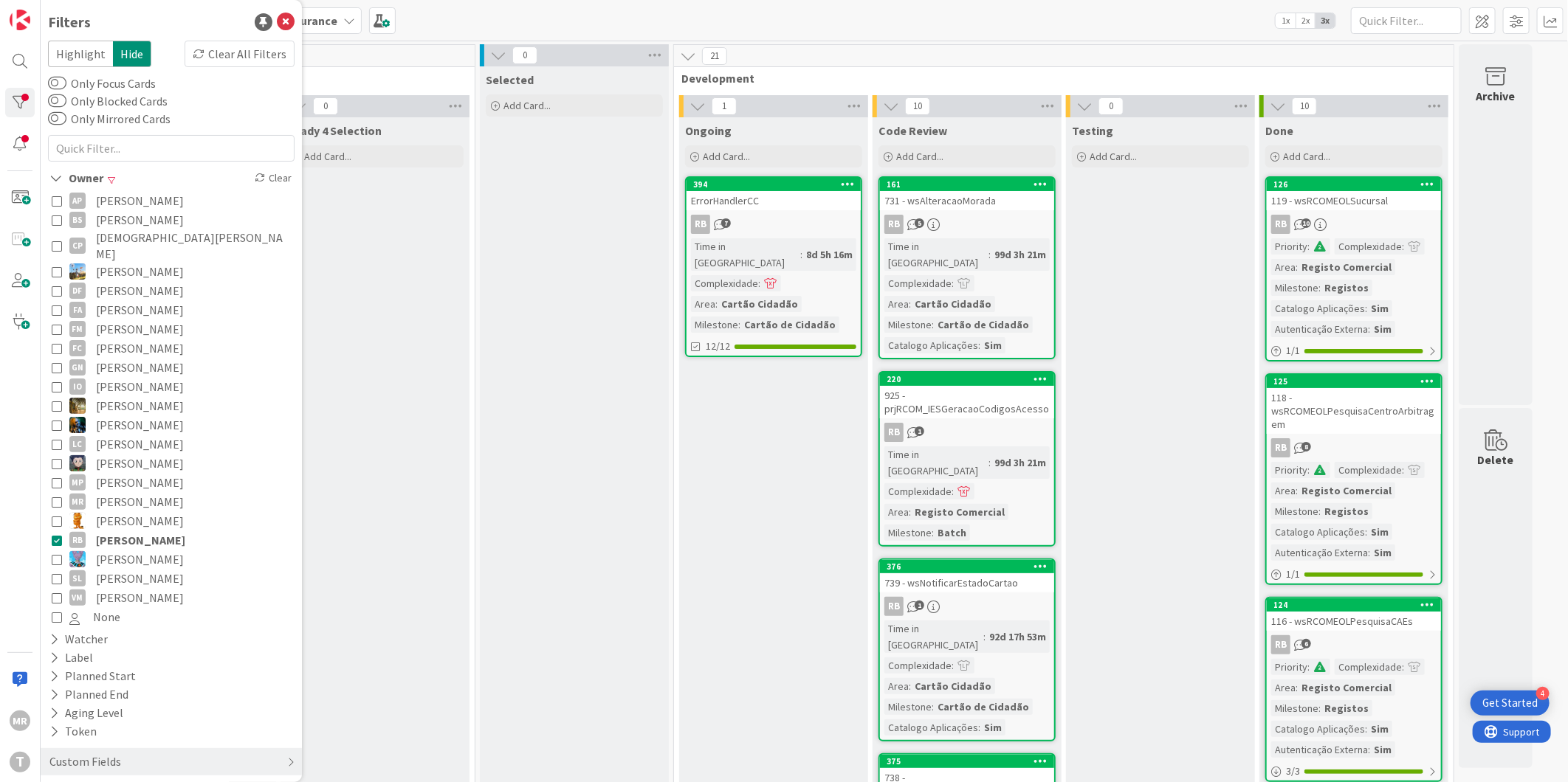
click at [138, 569] on span "[PERSON_NAME]" at bounding box center [139, 578] width 88 height 19
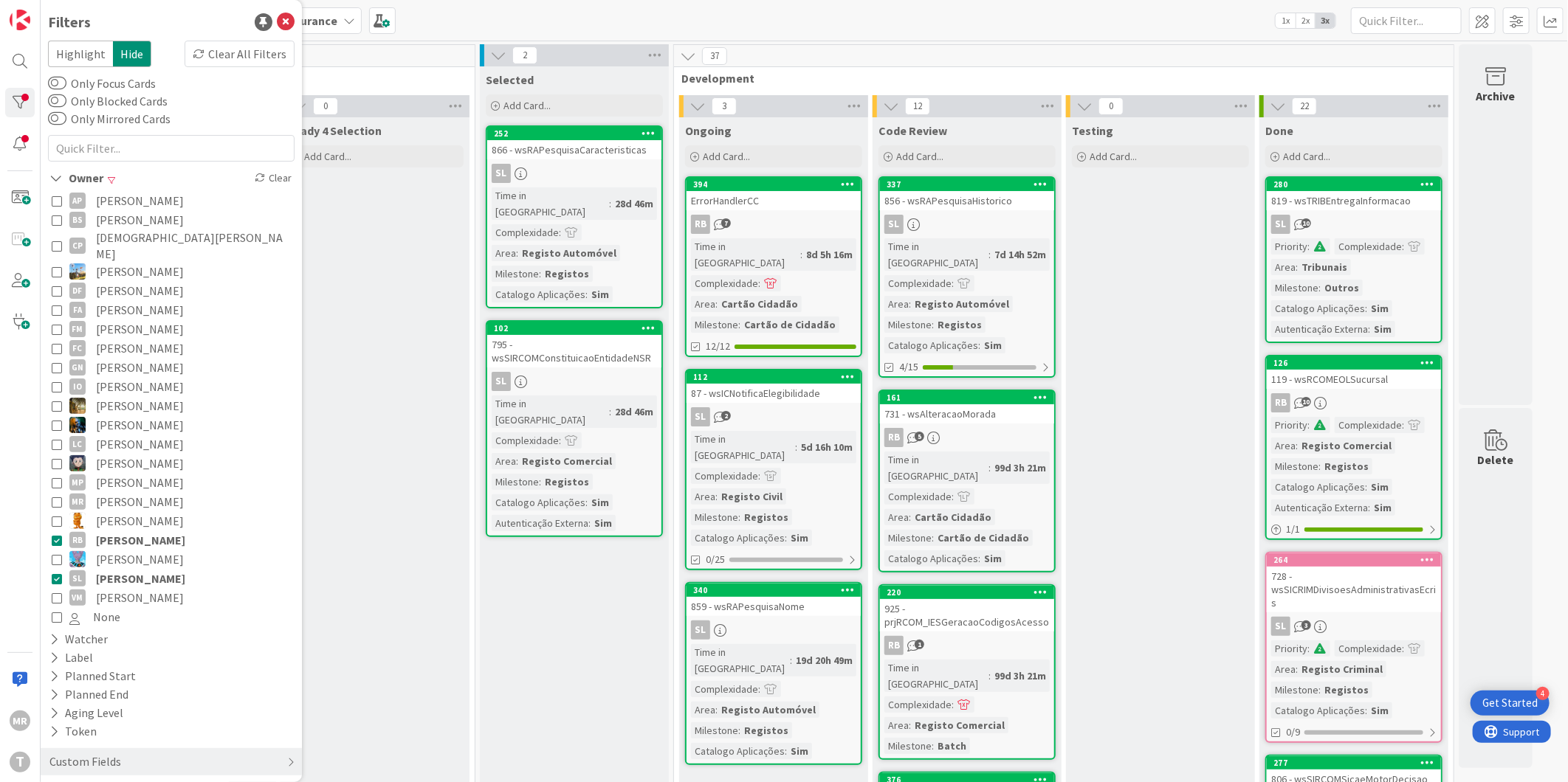
click at [140, 530] on span "[PERSON_NAME]" at bounding box center [140, 539] width 90 height 19
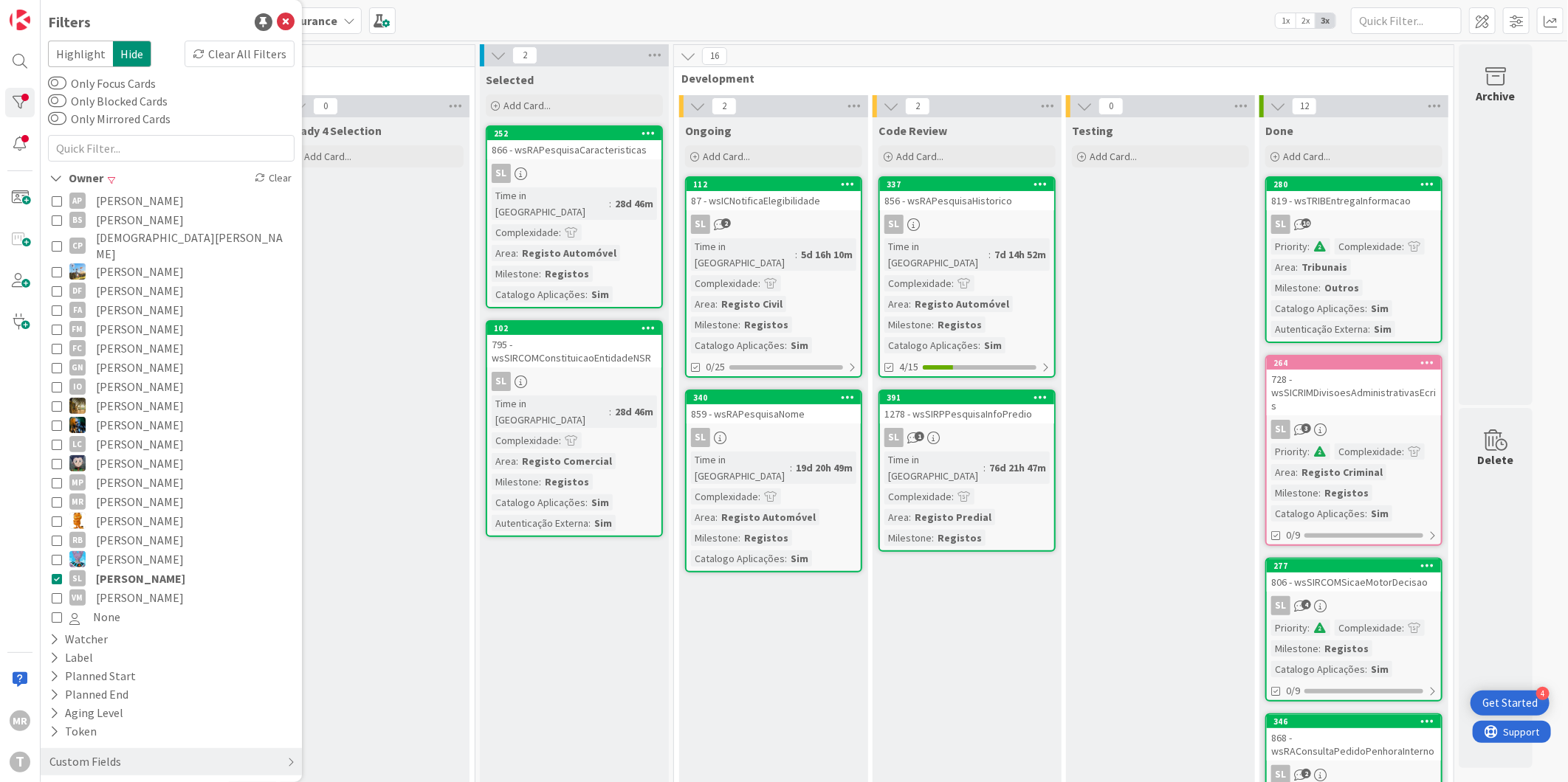
click at [141, 588] on span "[PERSON_NAME]" at bounding box center [139, 597] width 88 height 19
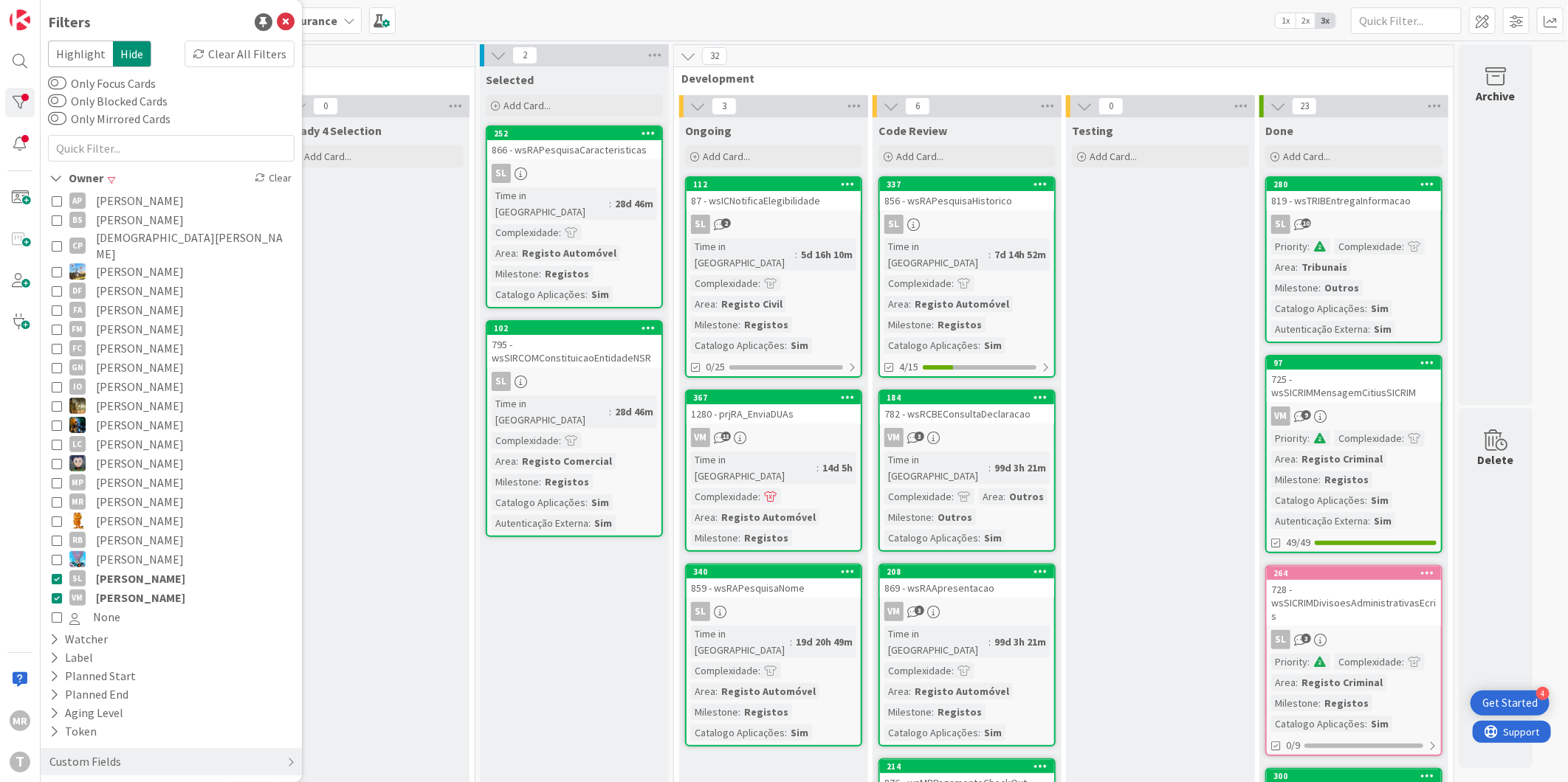
click at [142, 569] on span "[PERSON_NAME]" at bounding box center [140, 578] width 90 height 19
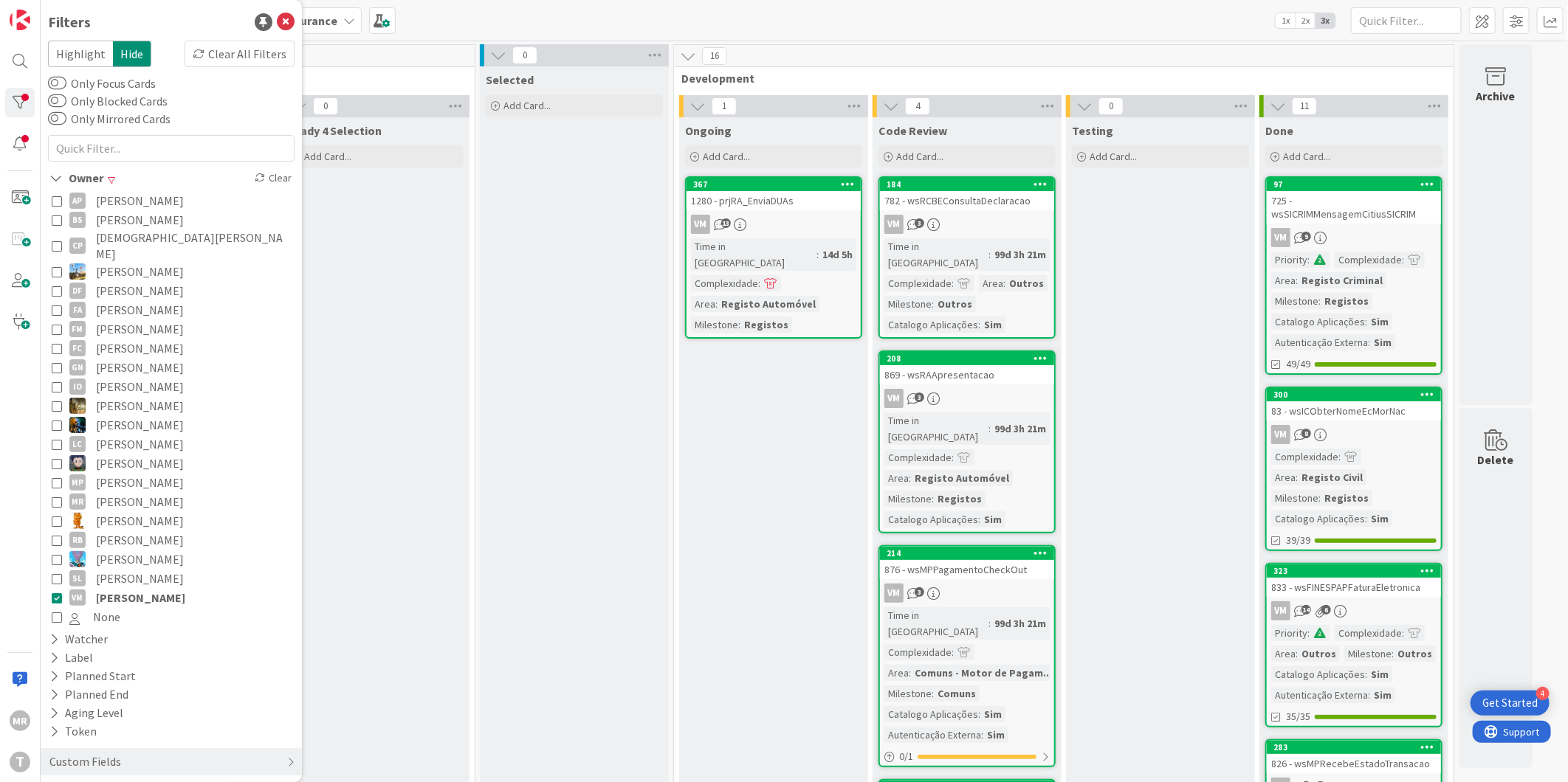
click at [142, 588] on span "[PERSON_NAME]" at bounding box center [140, 597] width 90 height 19
